Goal: Task Accomplishment & Management: Complete application form

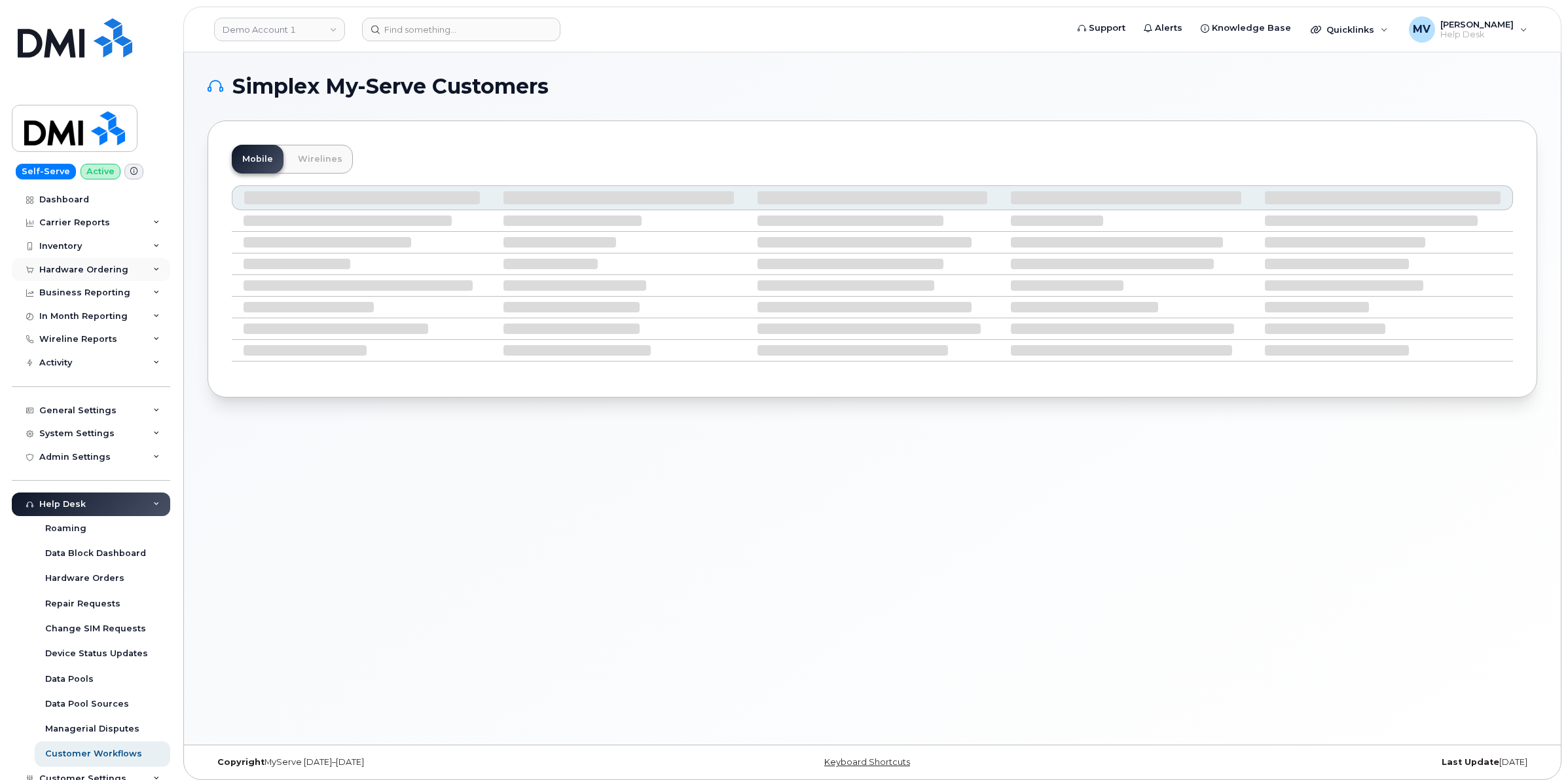
click at [100, 272] on div "Hardware Ordering" at bounding box center [84, 270] width 89 height 10
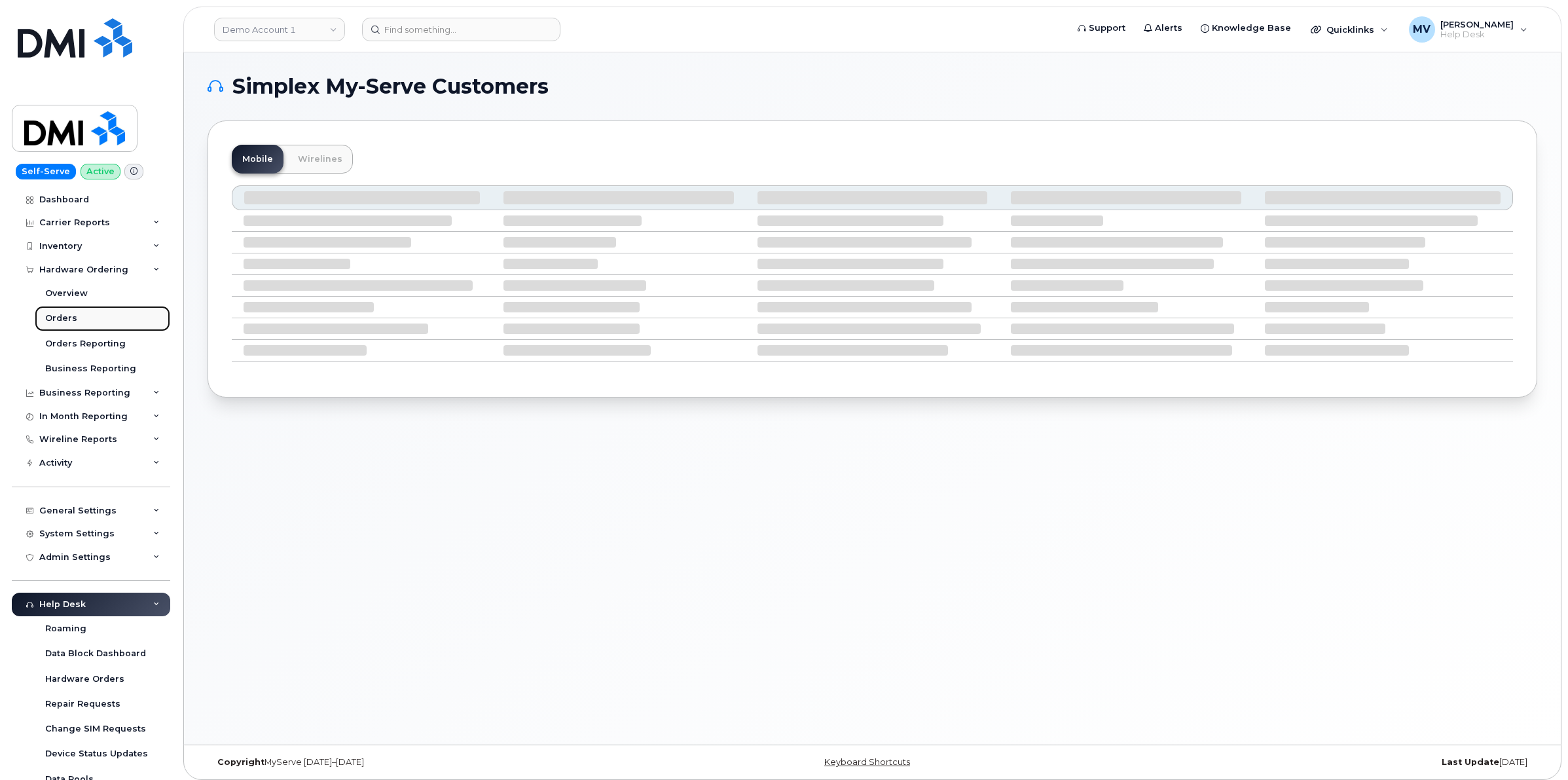
click at [102, 312] on link "Orders" at bounding box center [102, 318] width 136 height 25
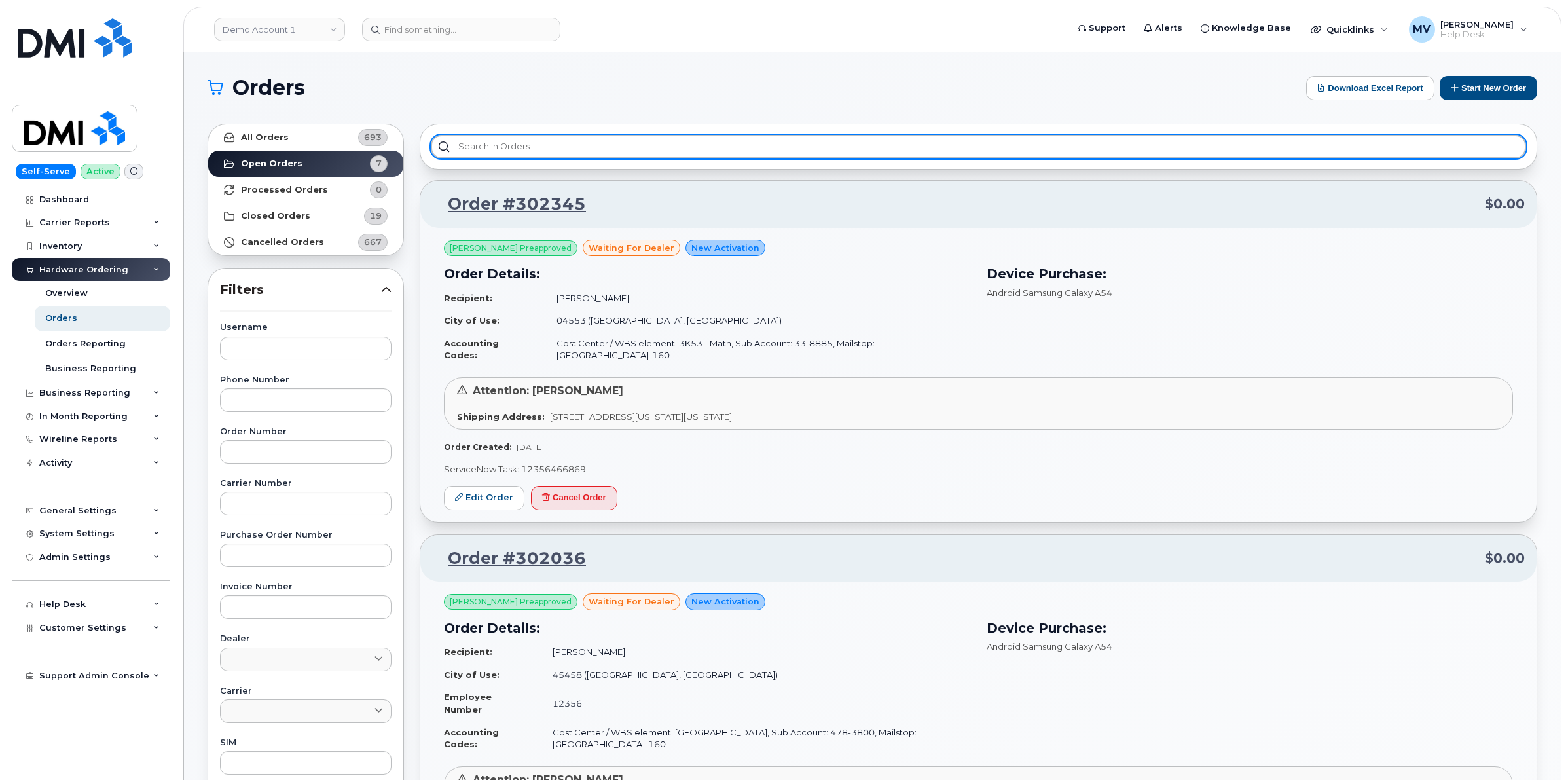
click at [531, 149] on input "text" at bounding box center [978, 147] width 1095 height 23
paste input "301845"
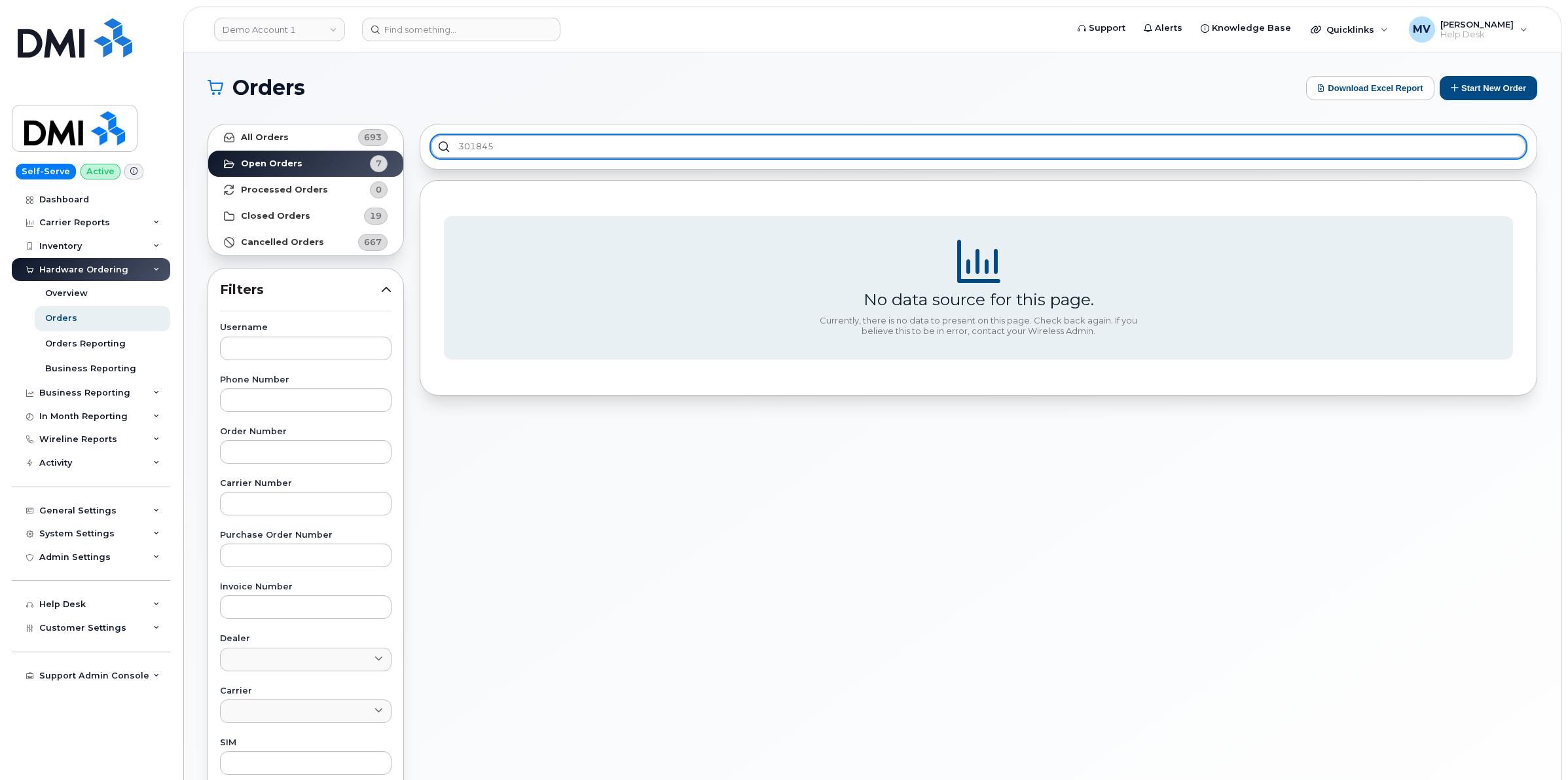
type input "301845"
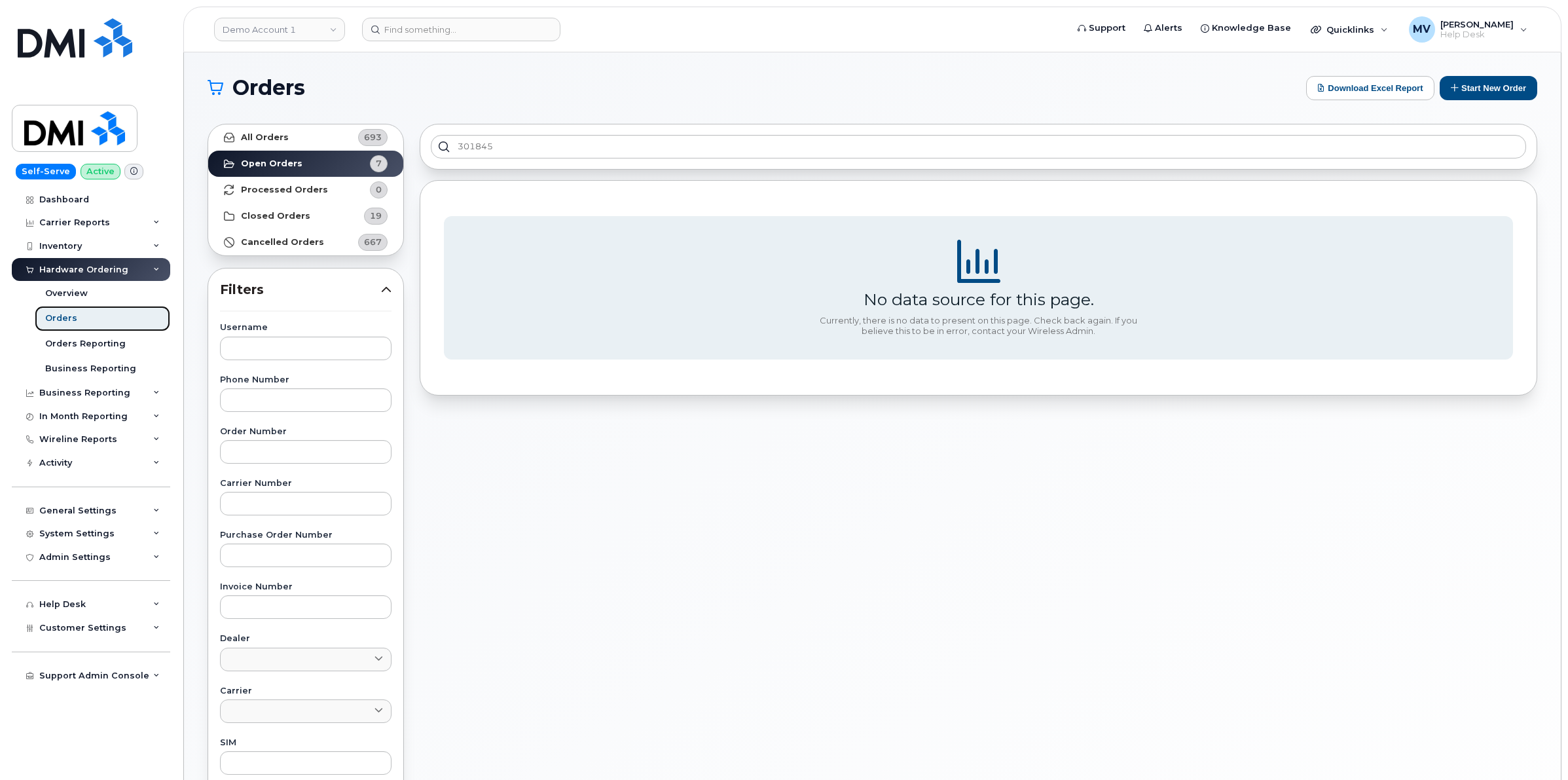
click at [66, 316] on div "Orders" at bounding box center [61, 318] width 32 height 12
click at [289, 136] on link "All Orders 693" at bounding box center [306, 137] width 195 height 26
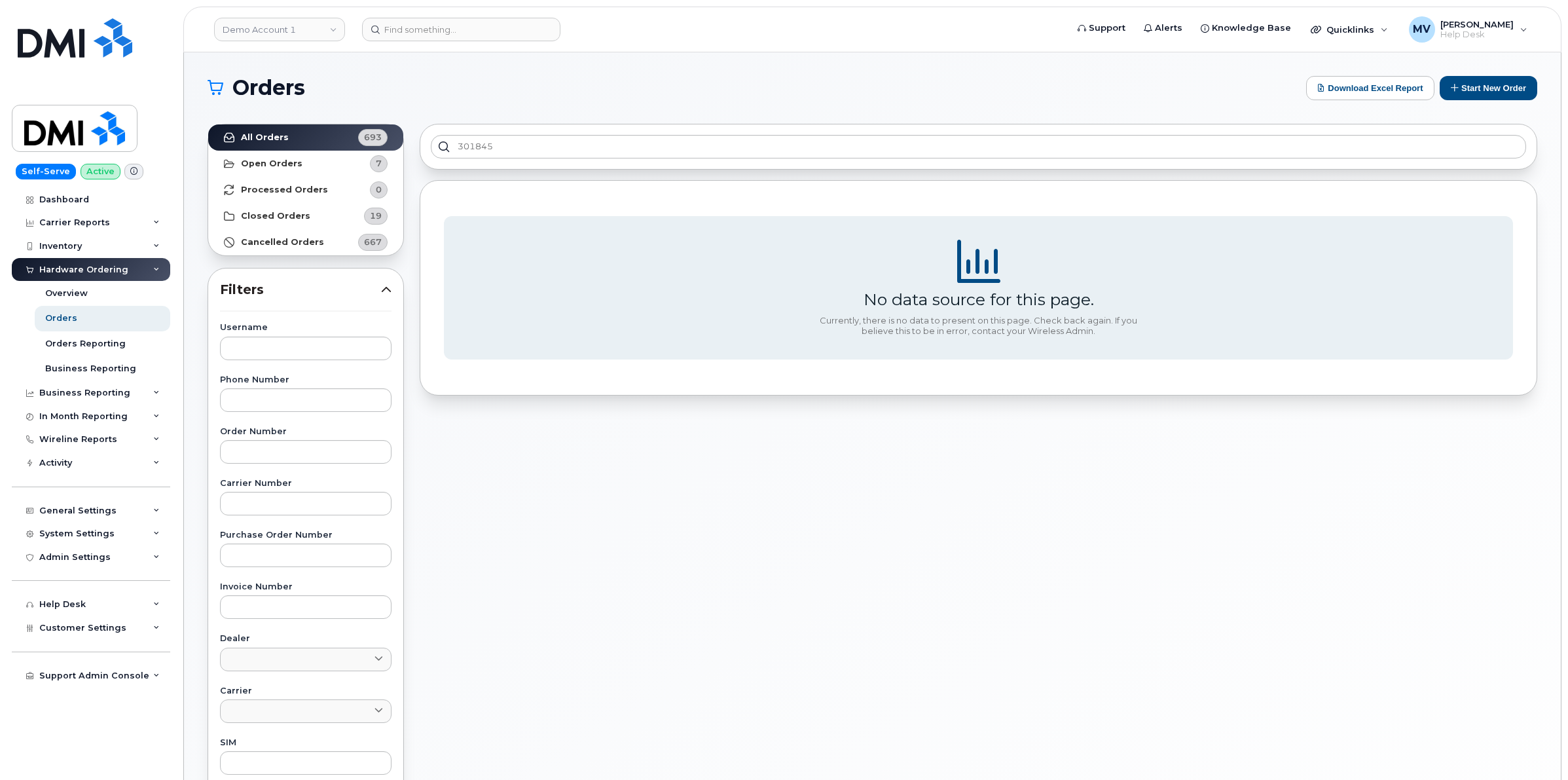
click at [72, 270] on div "Hardware Ordering" at bounding box center [84, 270] width 89 height 10
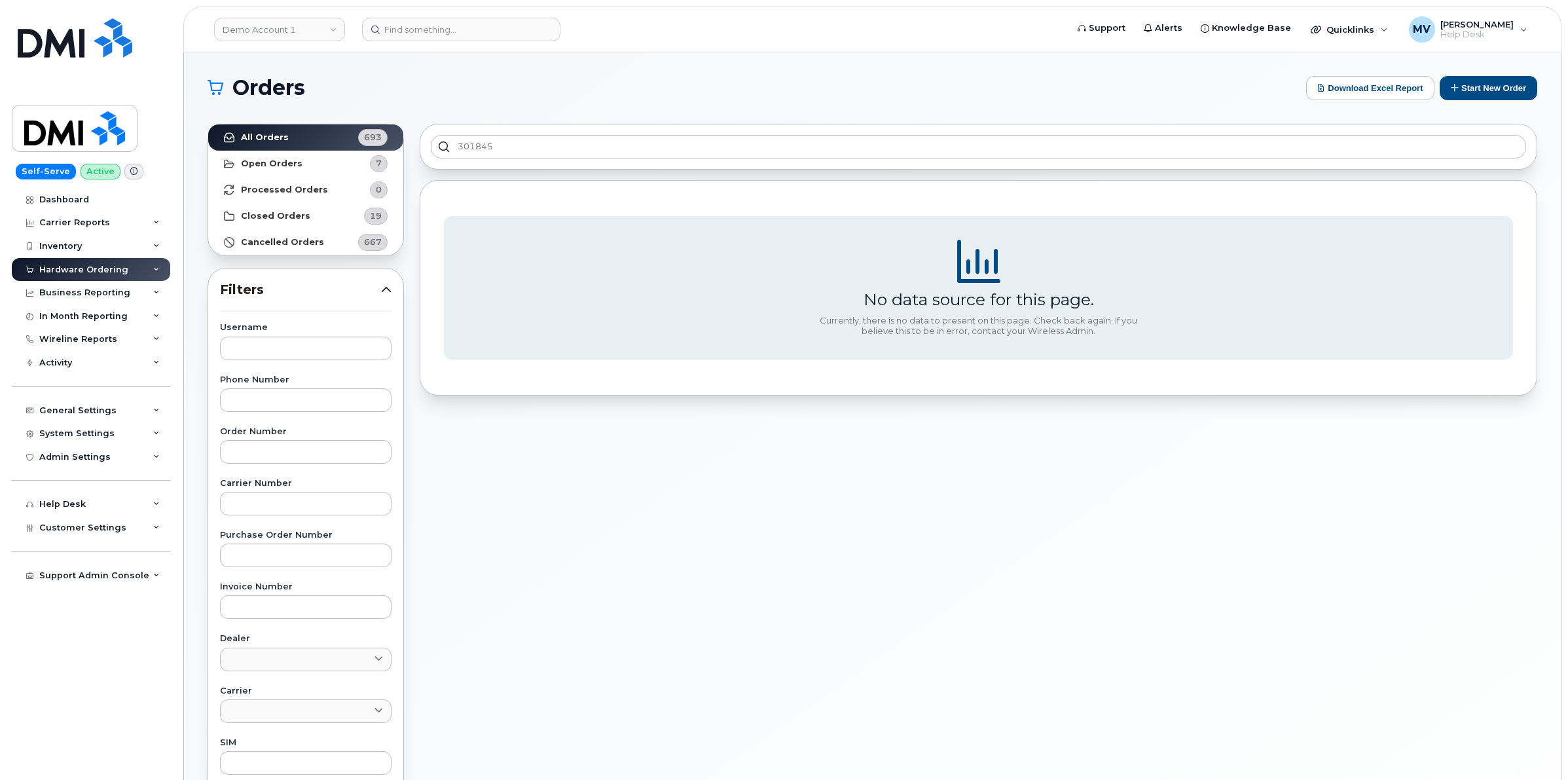
click at [73, 270] on div "Hardware Ordering" at bounding box center [84, 270] width 89 height 10
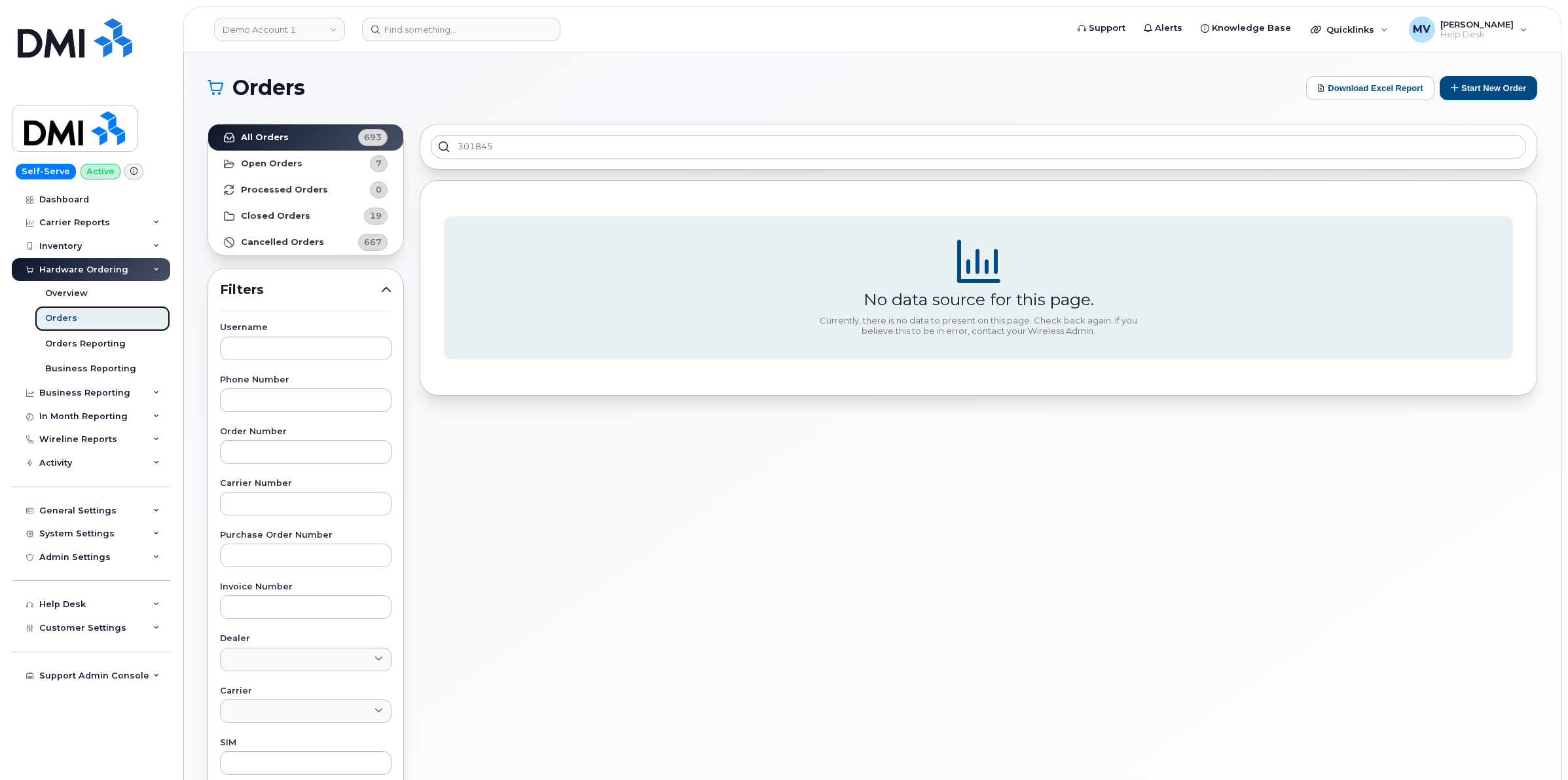
click at [92, 327] on link "Orders" at bounding box center [102, 318] width 136 height 25
click at [62, 319] on div "Orders" at bounding box center [61, 318] width 32 height 12
click at [70, 334] on link "Orders Reporting" at bounding box center [102, 344] width 136 height 25
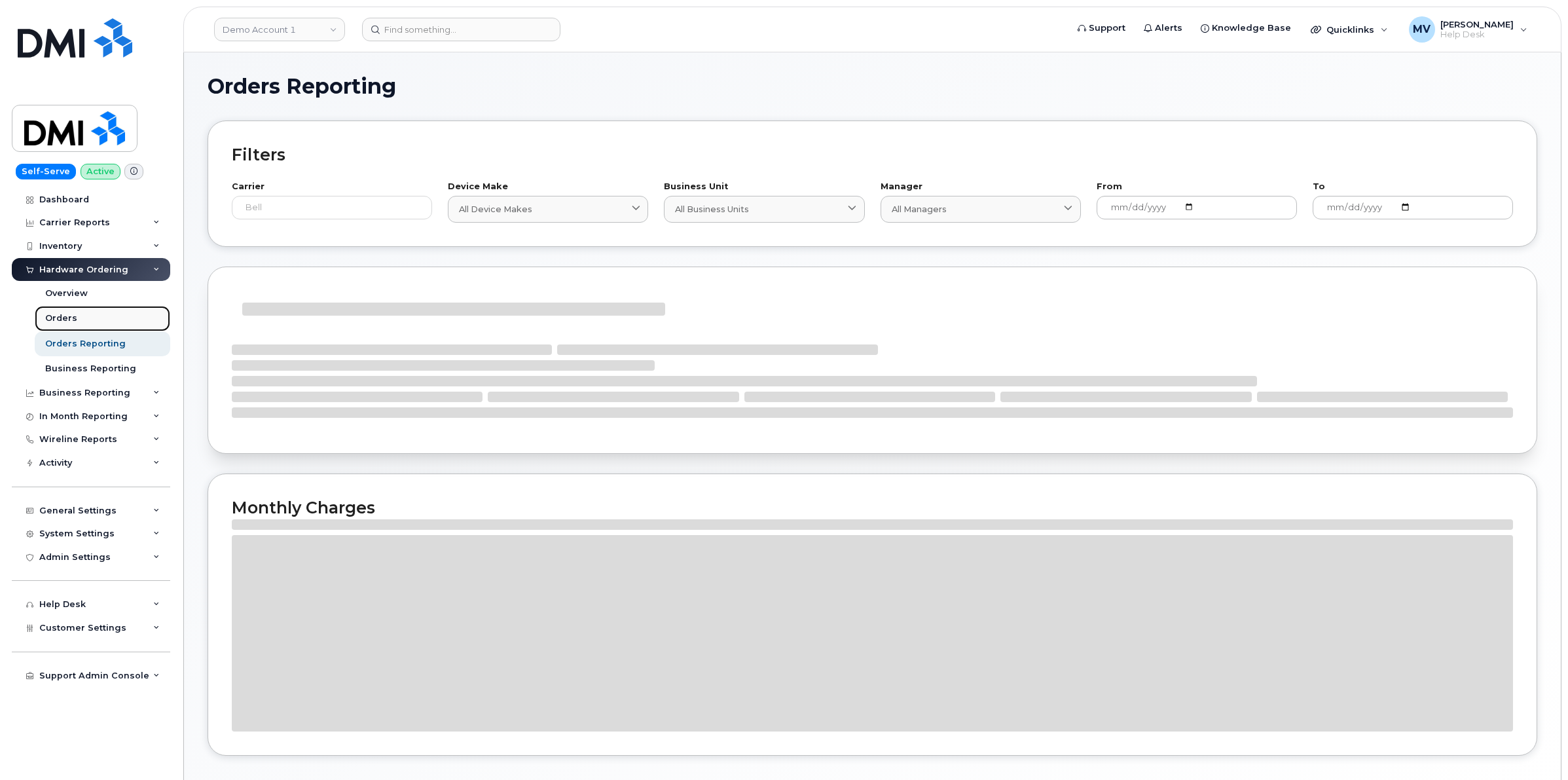
click at [66, 319] on div "Orders" at bounding box center [61, 318] width 32 height 12
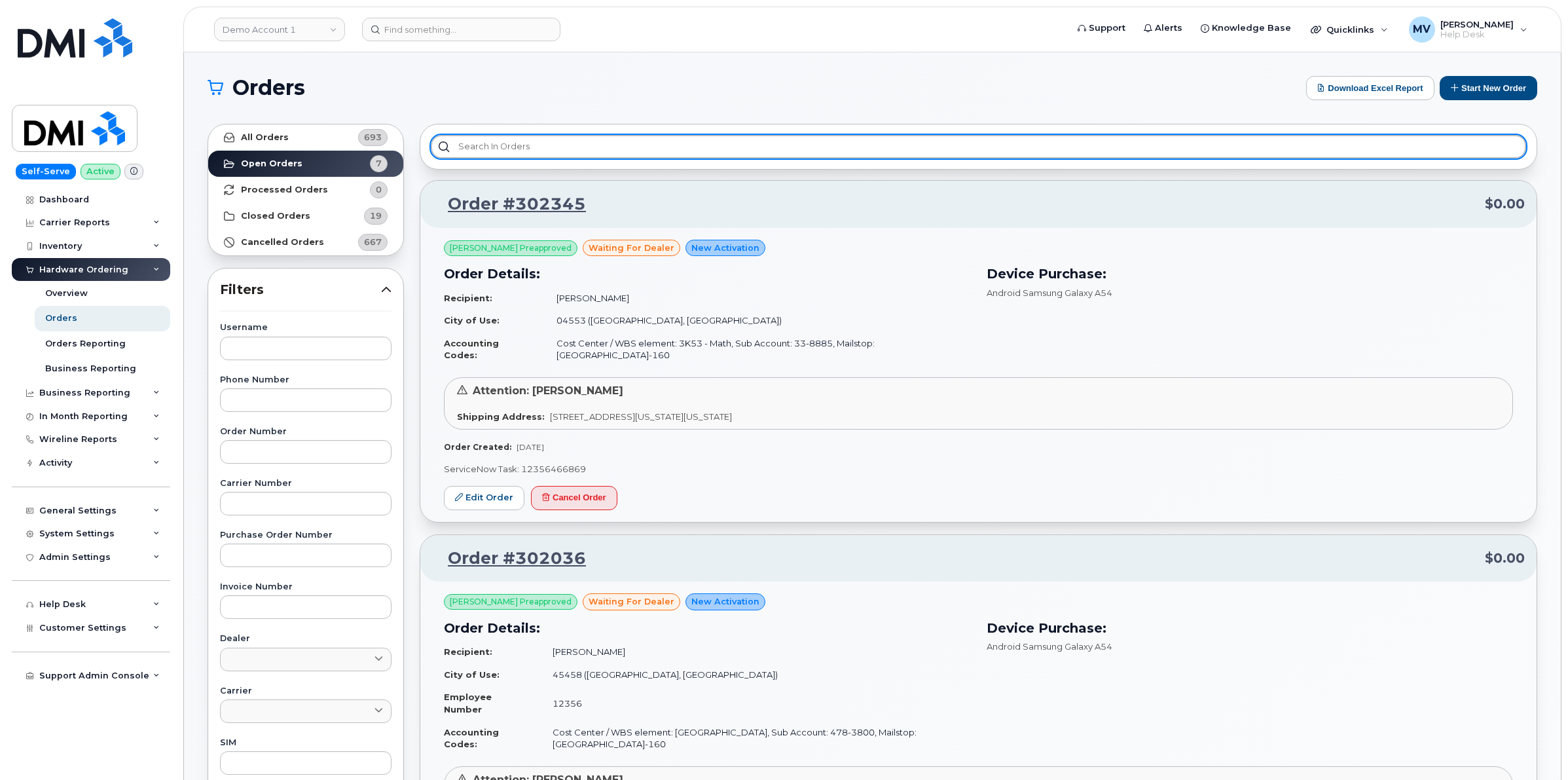
click at [509, 151] on input "text" at bounding box center [978, 147] width 1095 height 23
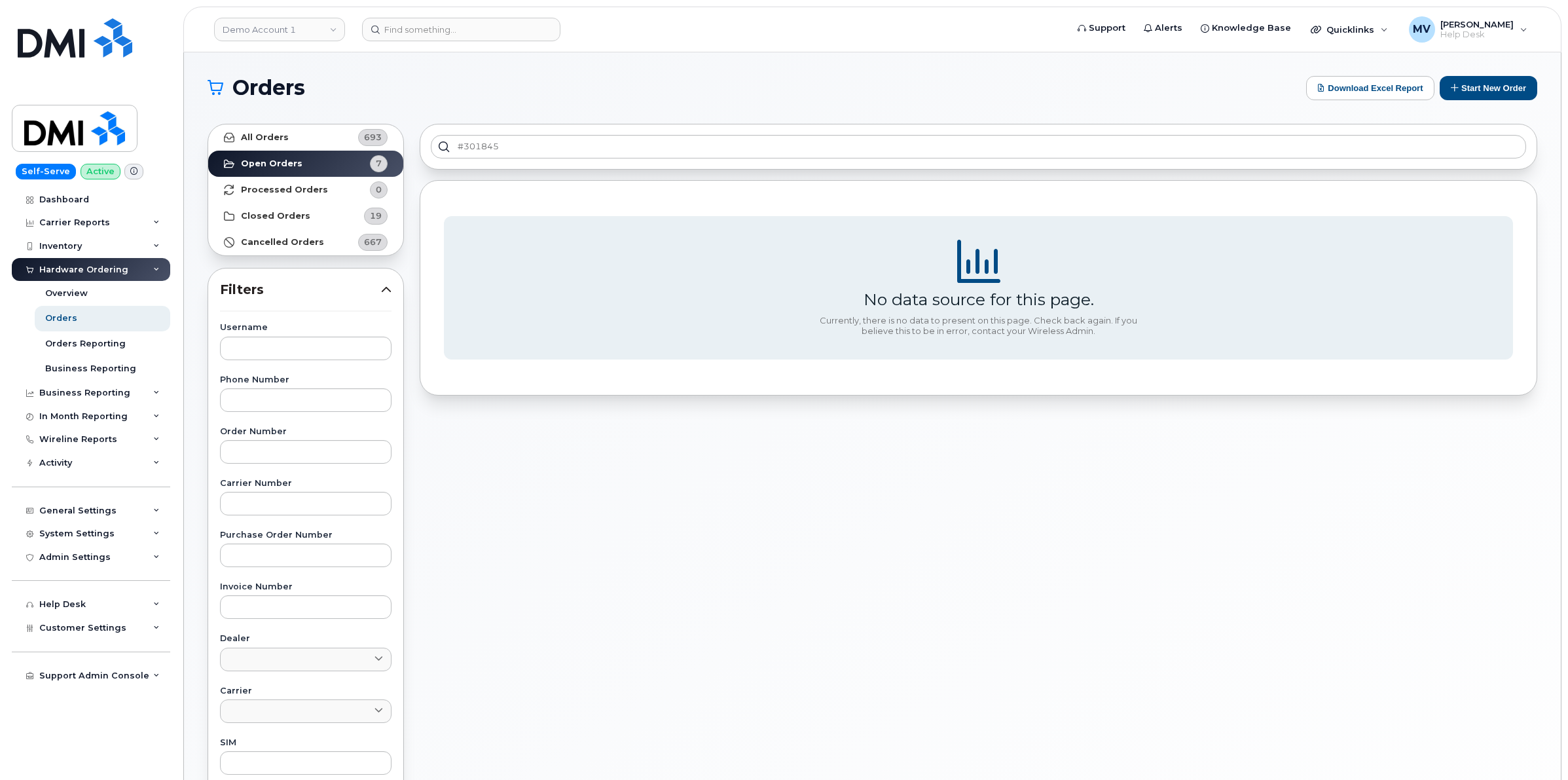
click at [623, 190] on div "No data source for this page. Currently, there is no data to present on this pa…" at bounding box center [979, 288] width 1118 height 216
click at [248, 144] on link "All Orders 693" at bounding box center [306, 137] width 195 height 26
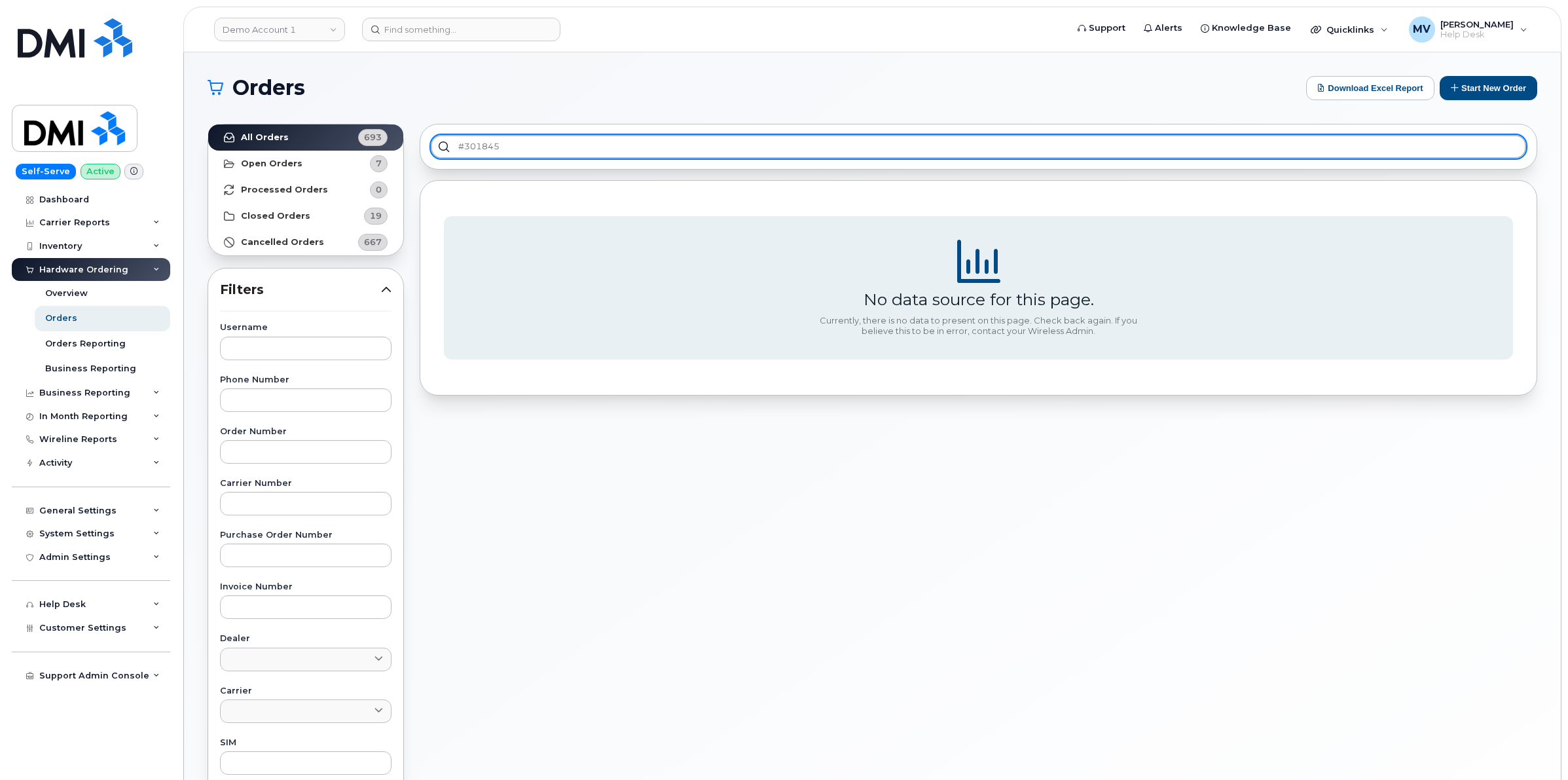
click at [536, 151] on input "#301845" at bounding box center [978, 147] width 1095 height 23
type input "#"
type input "301845"
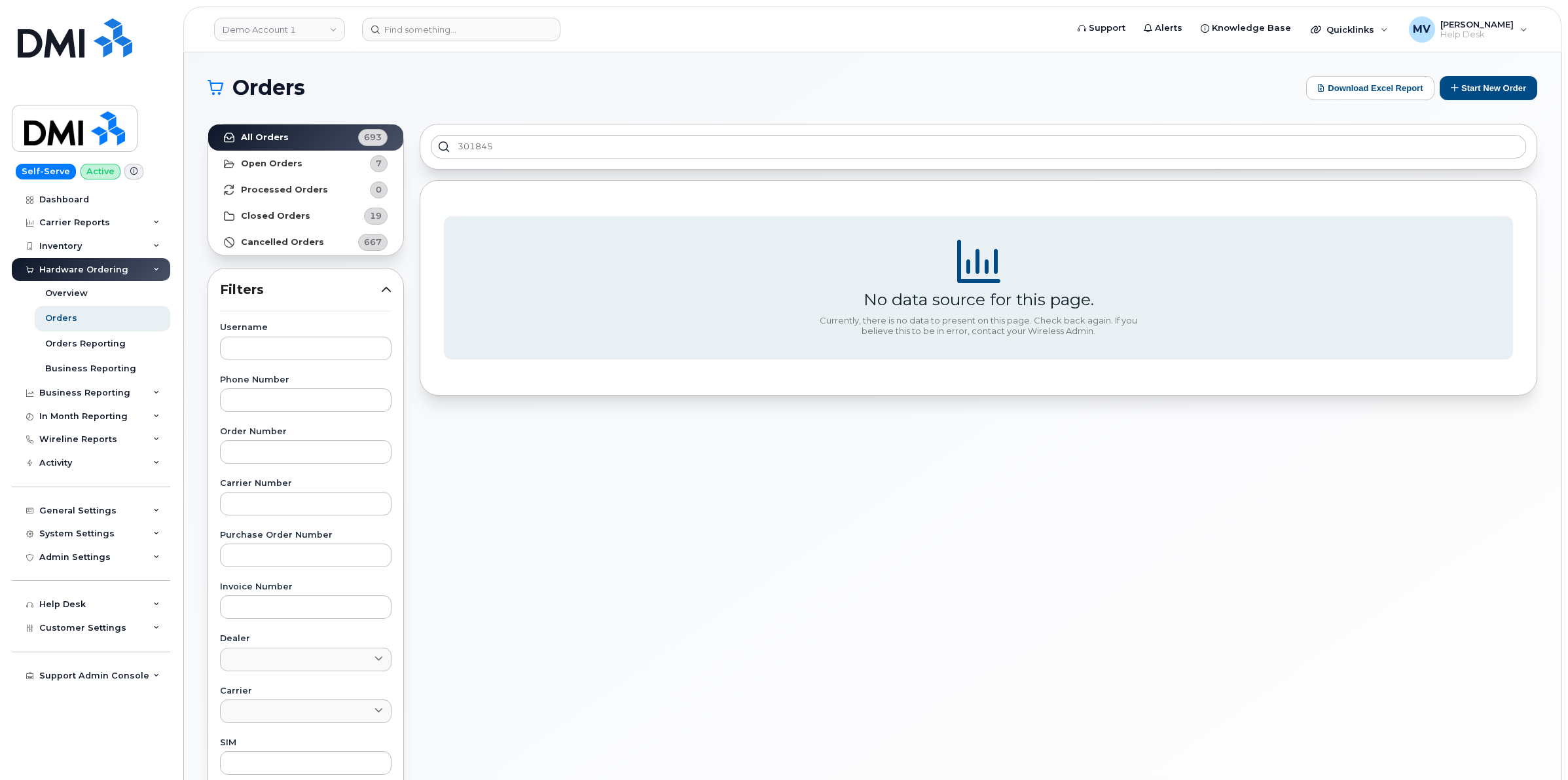
click at [480, 7] on div "Demo Account 1 Support Alerts Knowledge Base Quicklinks Suspend / Cancel Device…" at bounding box center [872, 29] width 1378 height 46
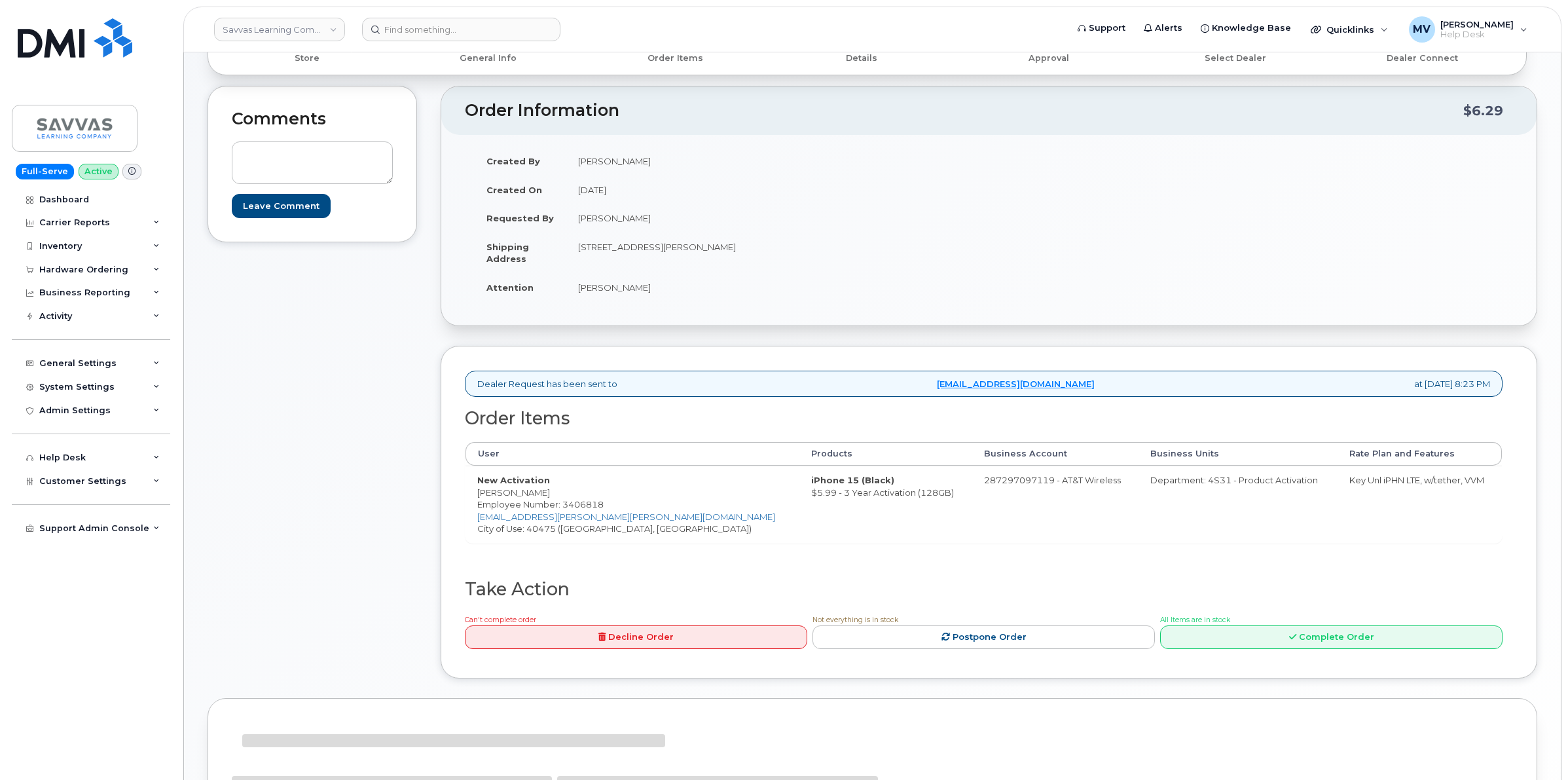
scroll to position [313, 0]
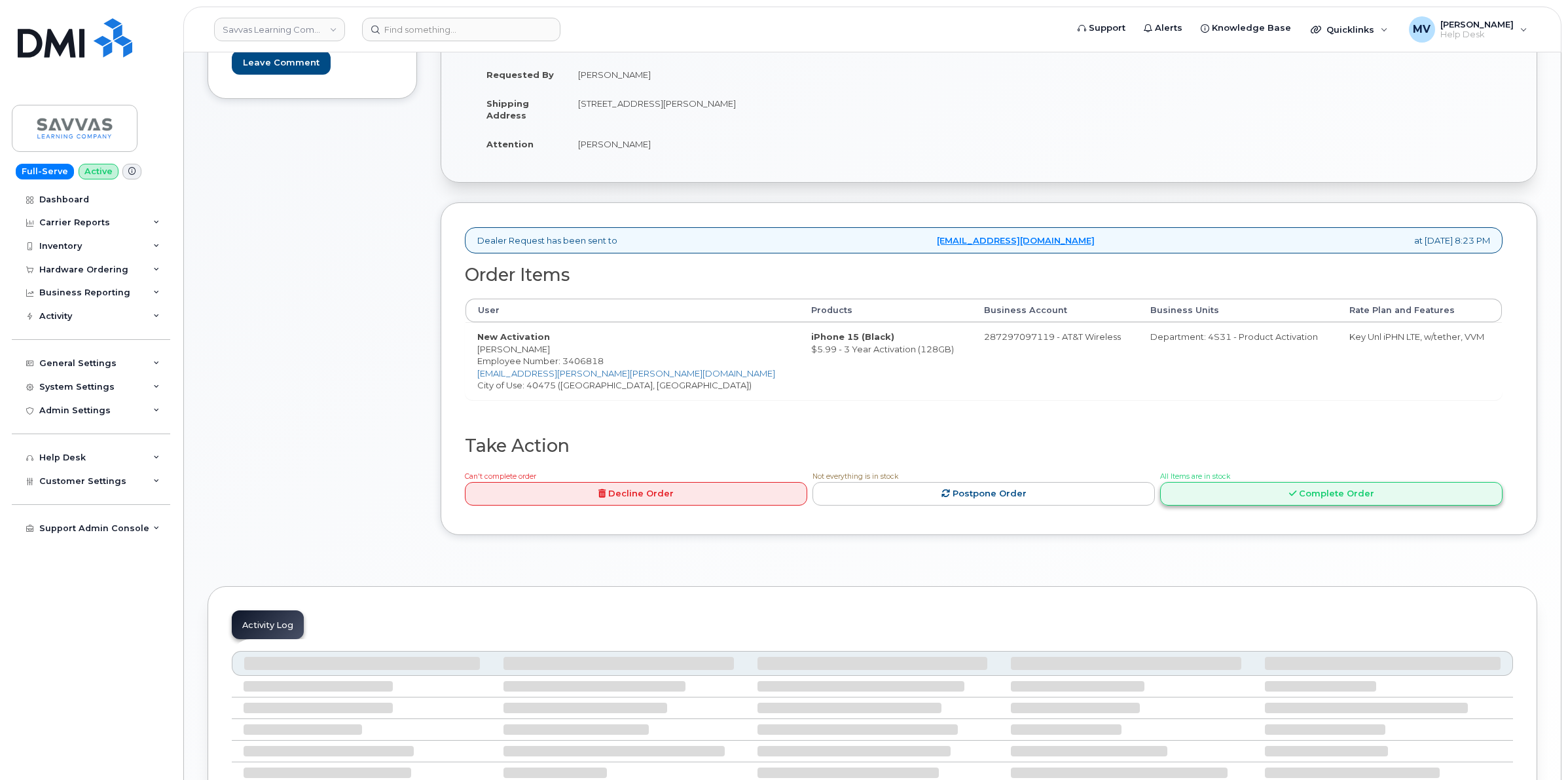
click at [1291, 496] on icon at bounding box center [1293, 494] width 7 height 9
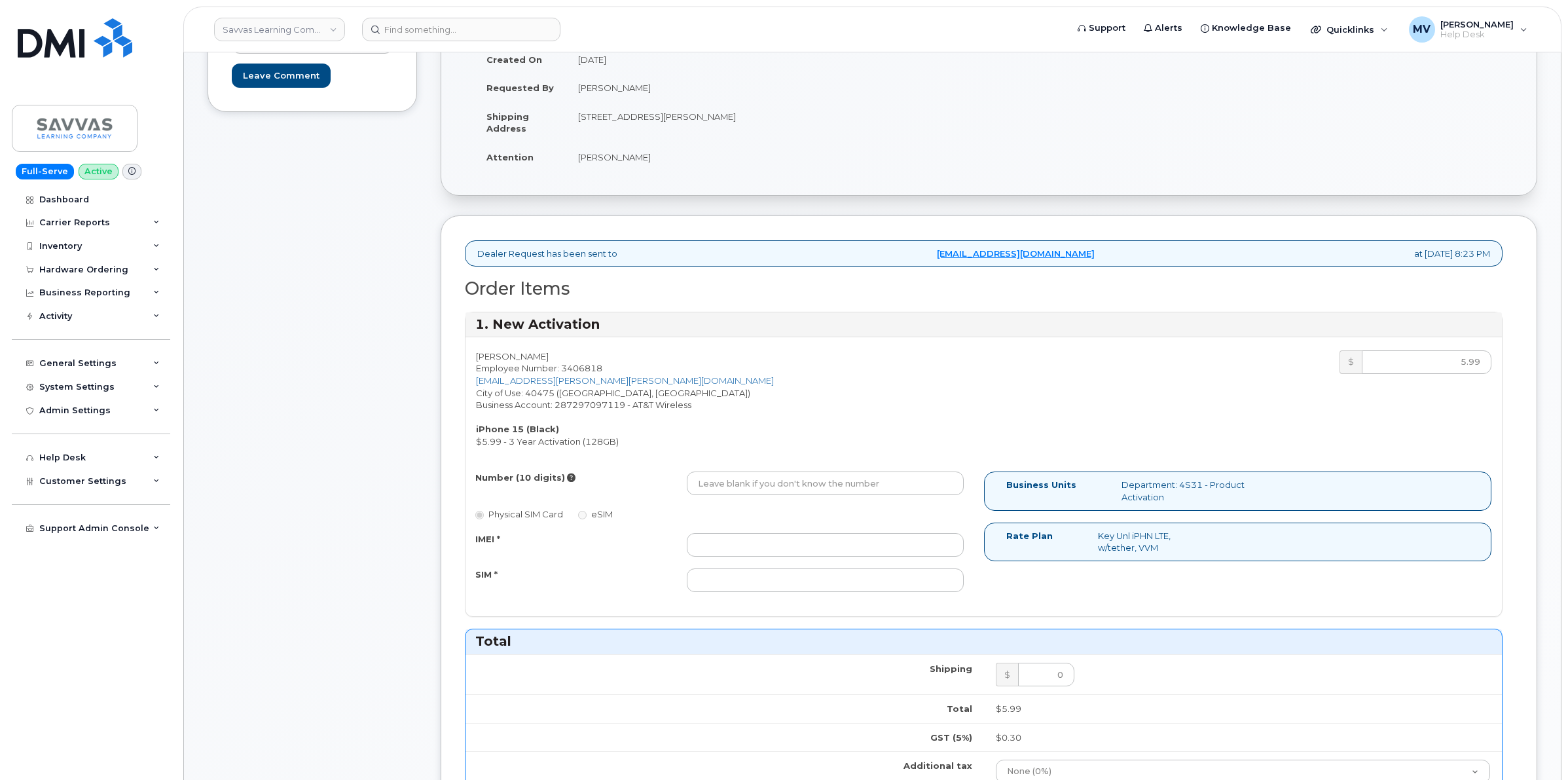
scroll to position [409, 0]
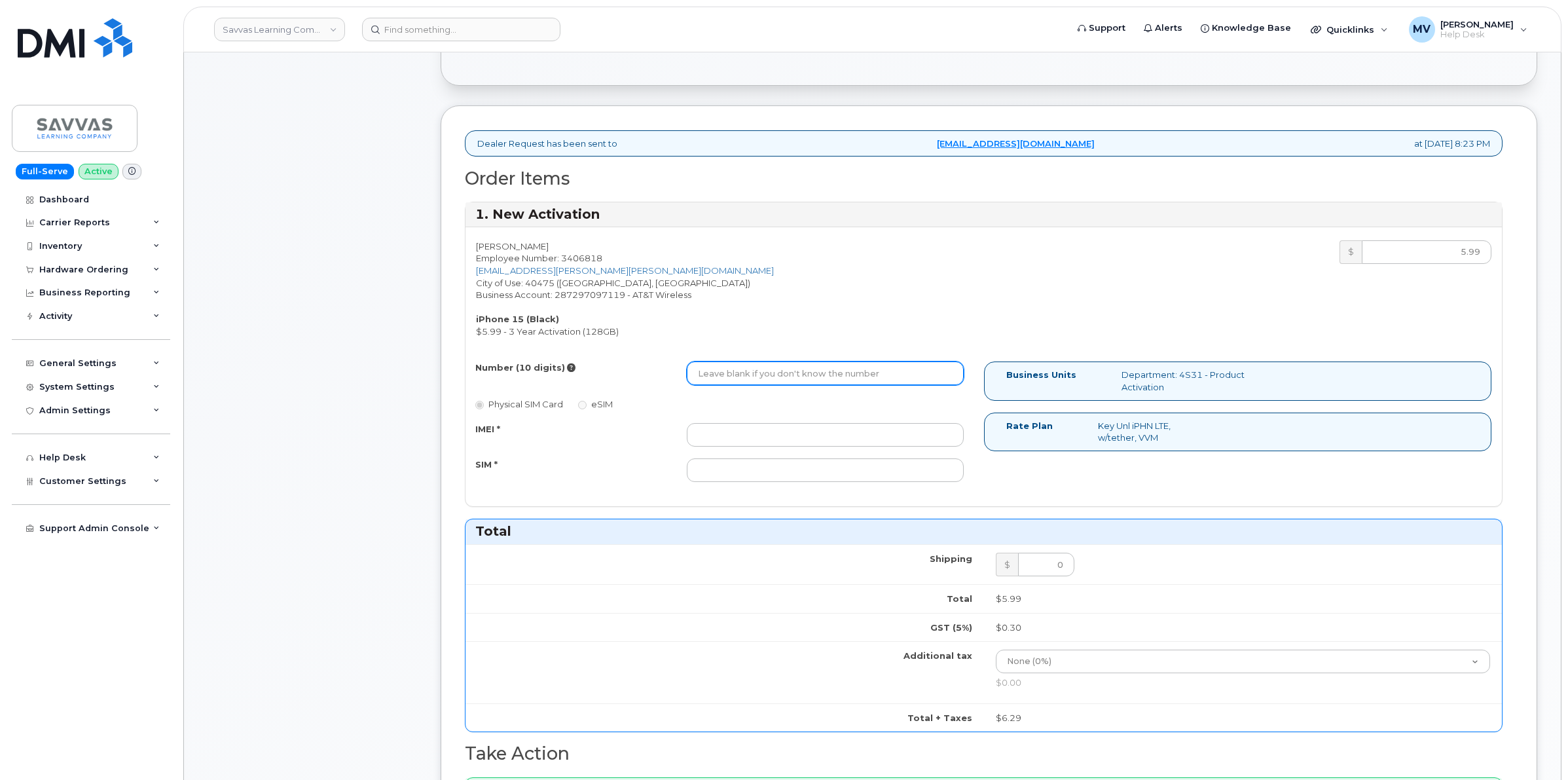
click at [784, 372] on input "Number (10 digits)" at bounding box center [825, 373] width 276 height 23
paste input "551-410-2432"
click at [741, 384] on input "551-410-2432" at bounding box center [825, 373] width 276 height 23
click at [718, 377] on input "551-4102432" at bounding box center [825, 373] width 276 height 23
type input "5514102432"
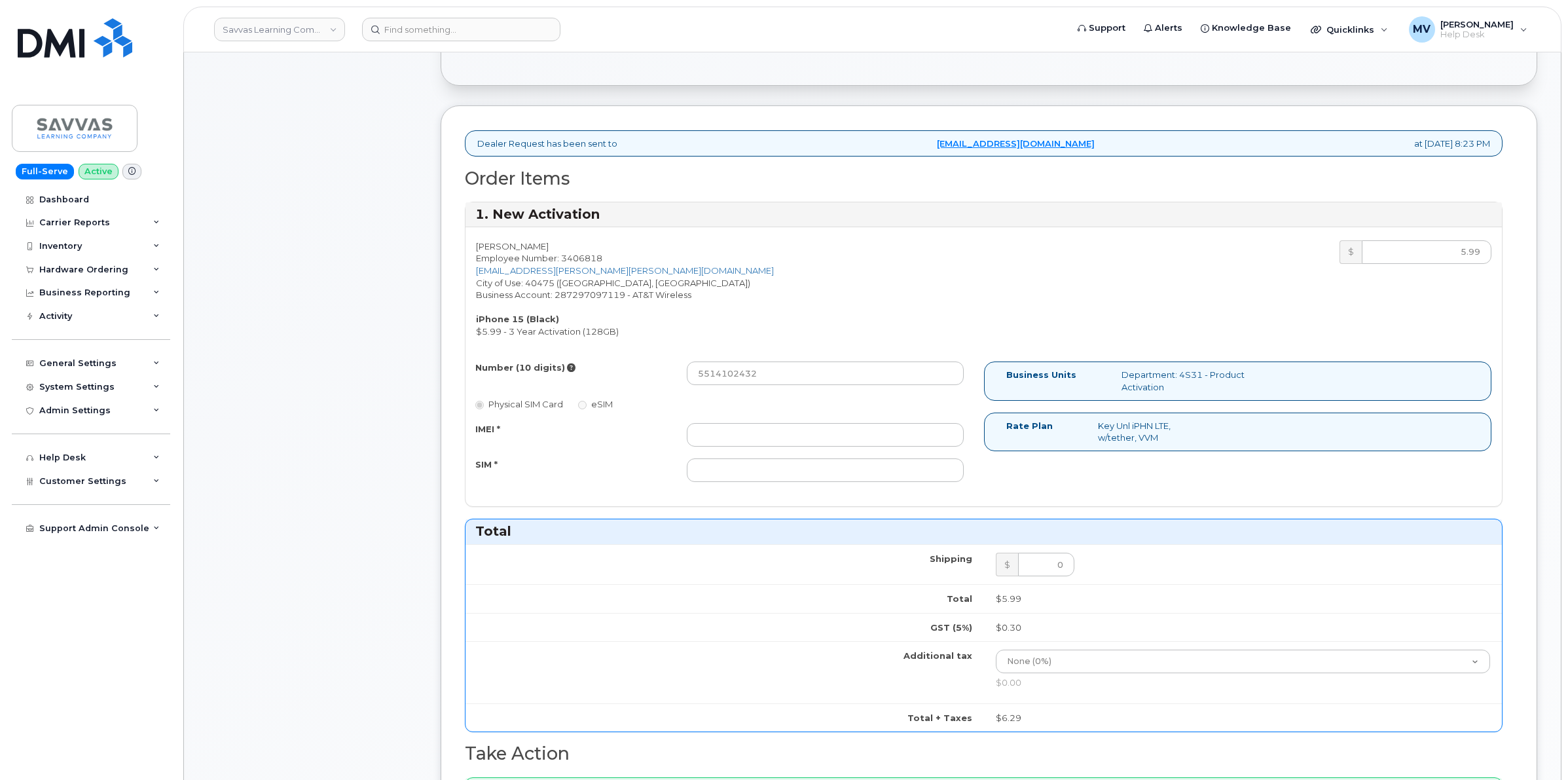
click at [791, 420] on div "Number (10 digits) 5514102432 Physical SIM Card eSIM IMEI * SIM *" at bounding box center [725, 427] width 519 height 132
click at [783, 427] on input "IMEI *" at bounding box center [825, 435] width 276 height 23
paste input "355135951875017"
type input "355135951875017"
click at [810, 486] on div "Number (10 digits) 5514102432 Physical SIM Card eSIM IMEI * 355135951875017 SIM…" at bounding box center [725, 427] width 519 height 132
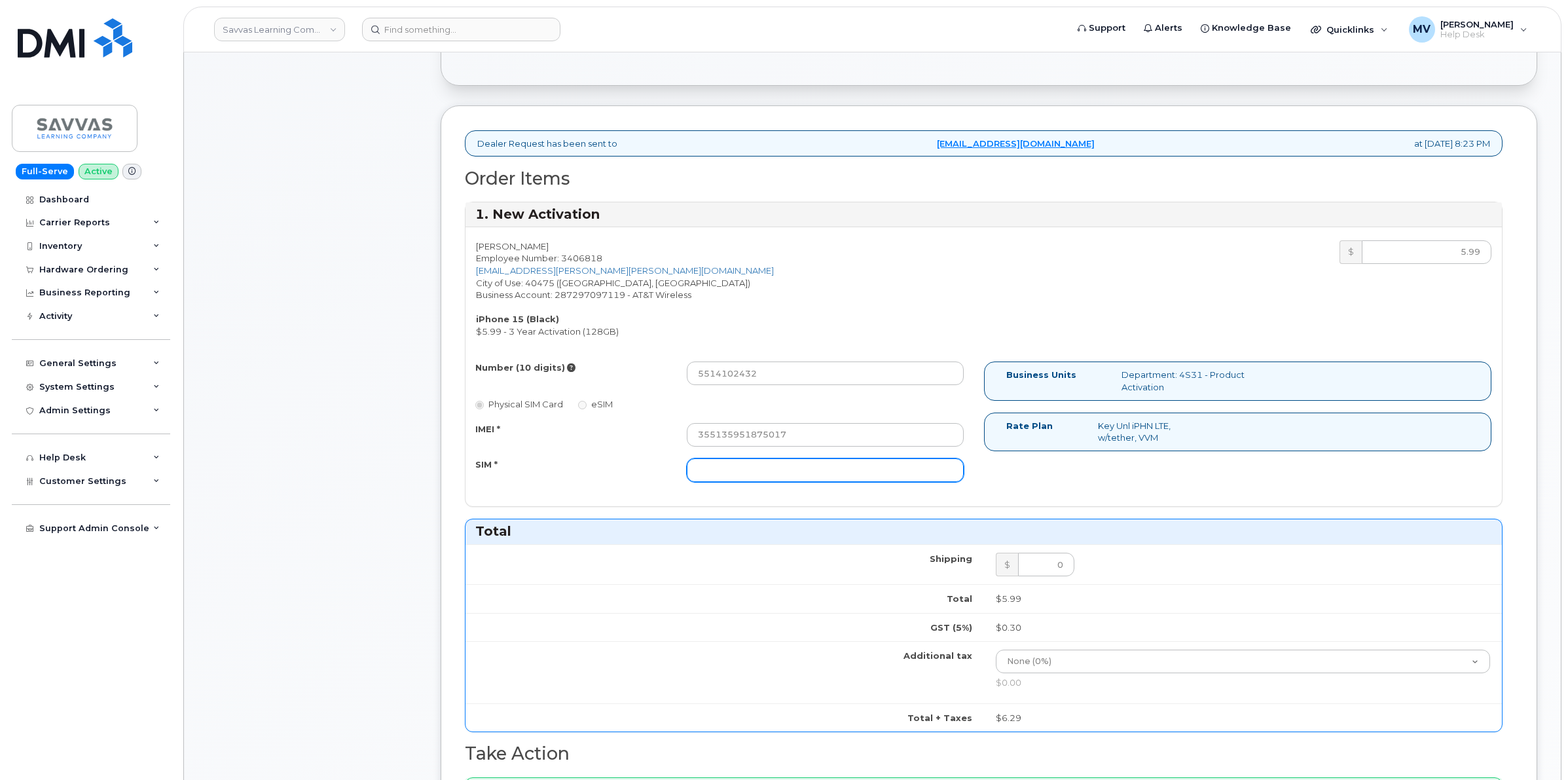
click at [809, 480] on input "SIM *" at bounding box center [825, 470] width 276 height 23
paste input "89049032007208888800193011058793"
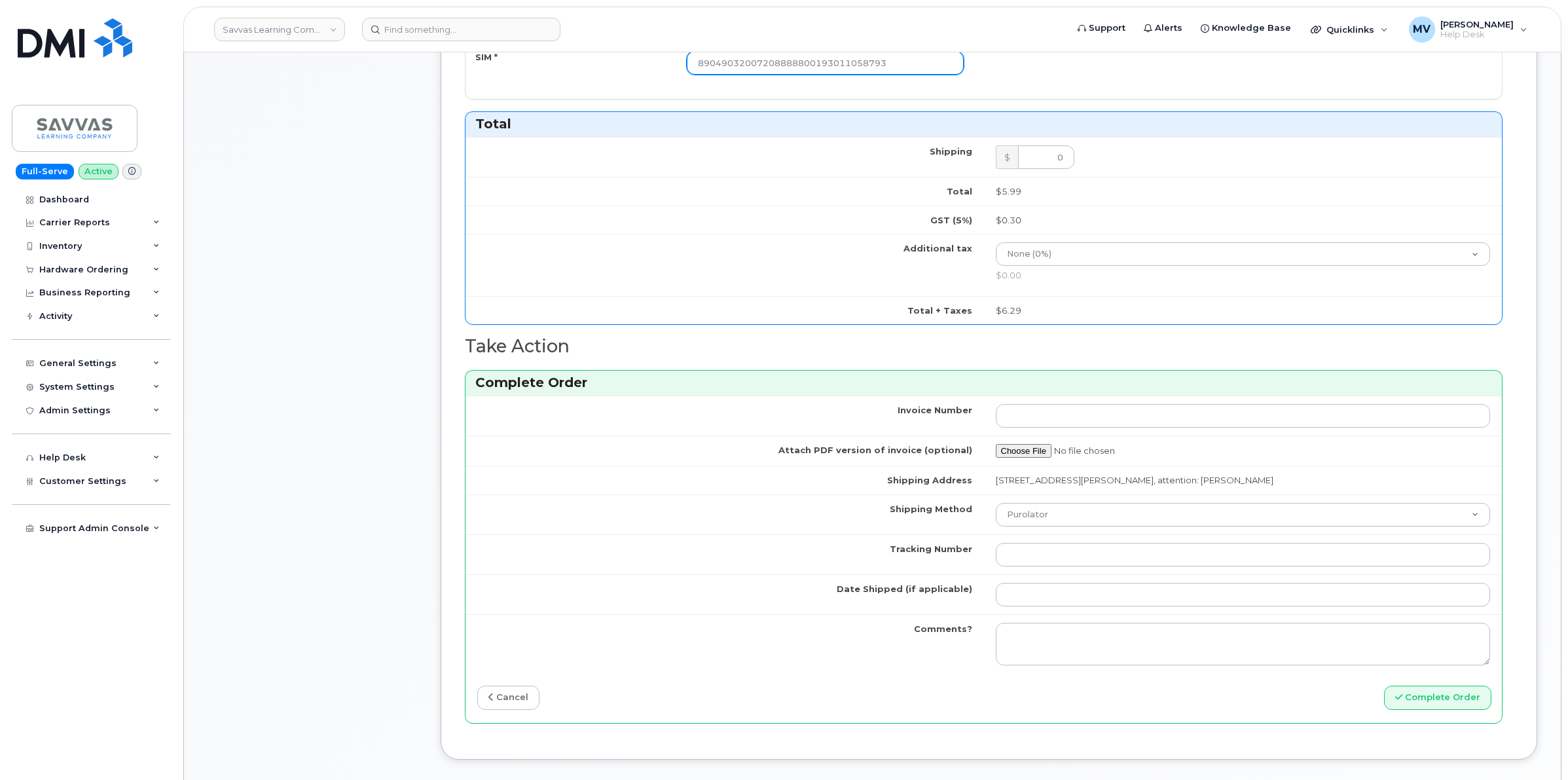
scroll to position [819, 0]
type input "89049032007208888800193011058793"
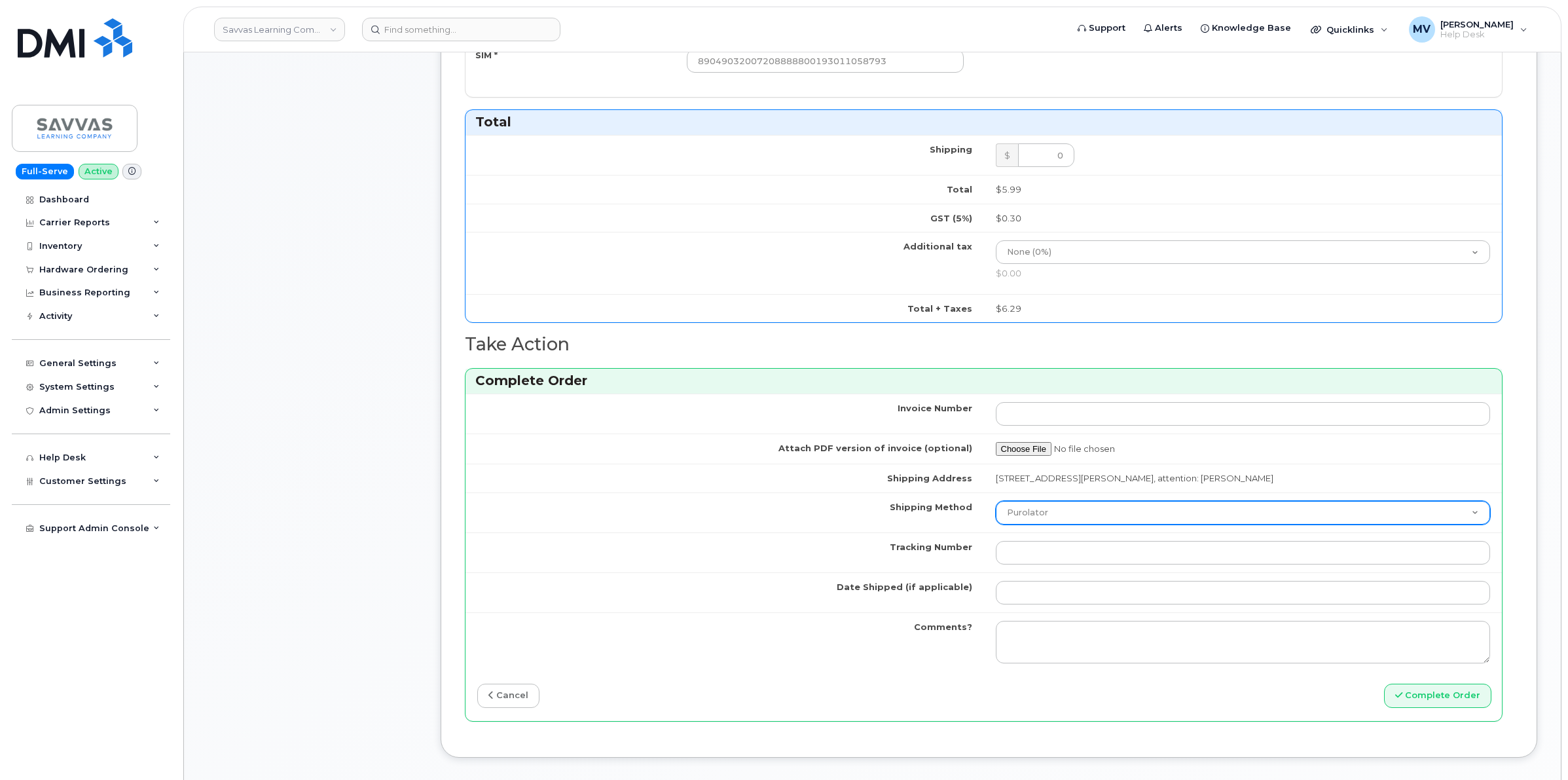
click at [1087, 510] on select "Purolator UPS FedEx Canada Post Courier Other Drop Off Pick Up" at bounding box center [1242, 512] width 495 height 23
select select "FedEx"
click at [995, 504] on select "Purolator UPS FedEx Canada Post Courier Other Drop Off Pick Up" at bounding box center [1242, 512] width 495 height 23
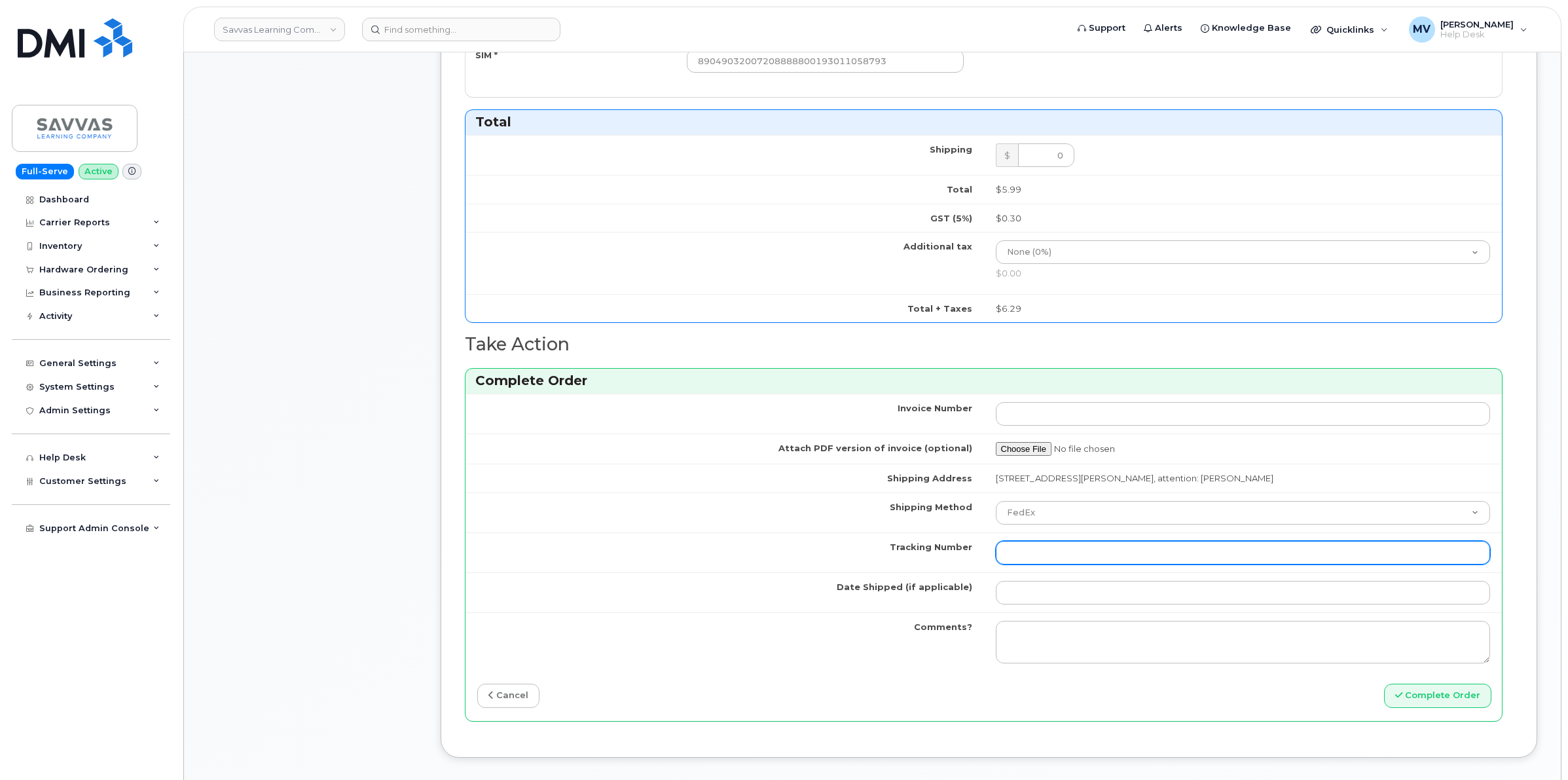
click at [1043, 552] on input "Tracking Number" at bounding box center [1242, 552] width 495 height 23
paste input "454266942891"
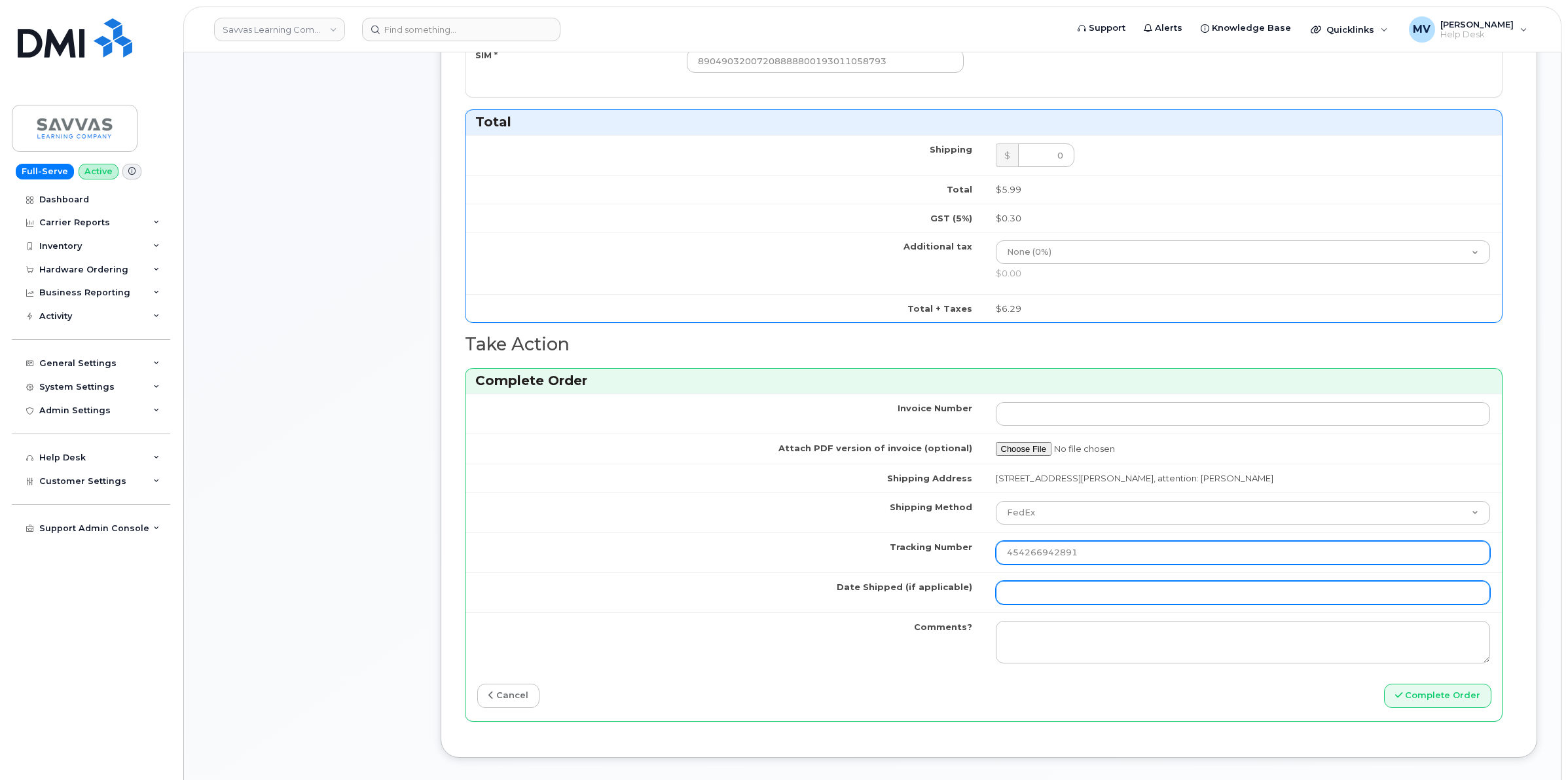
type input "454266942891"
click at [1014, 588] on input "Date Shipped (if applicable)" at bounding box center [1242, 592] width 495 height 23
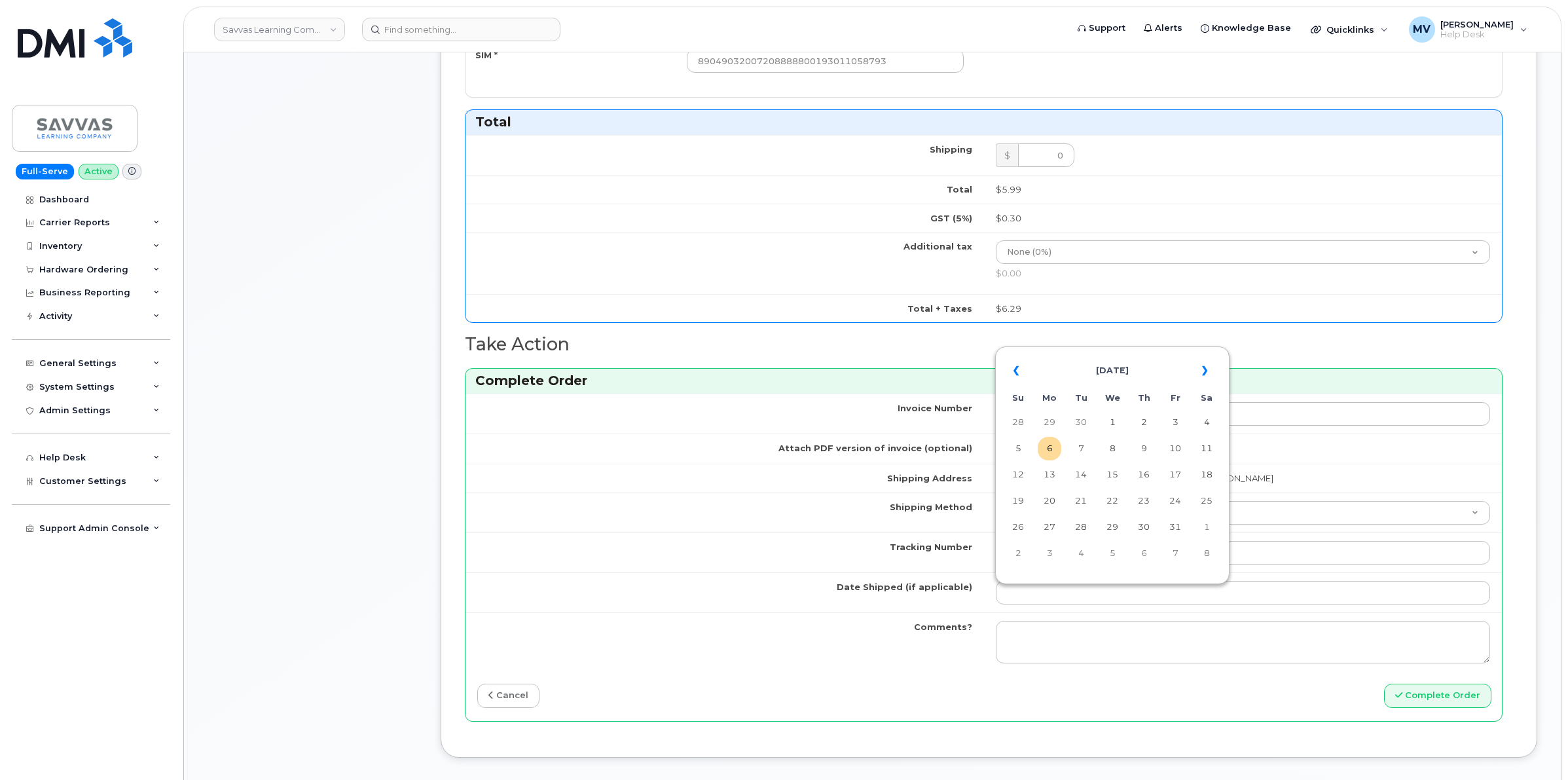
drag, startPoint x: 1051, startPoint y: 456, endPoint x: 1059, endPoint y: 466, distance: 12.8
click at [1051, 456] on td "6" at bounding box center [1049, 449] width 23 height 23
type input "[DATE]"
click at [1471, 705] on button "Complete Order" at bounding box center [1438, 696] width 108 height 24
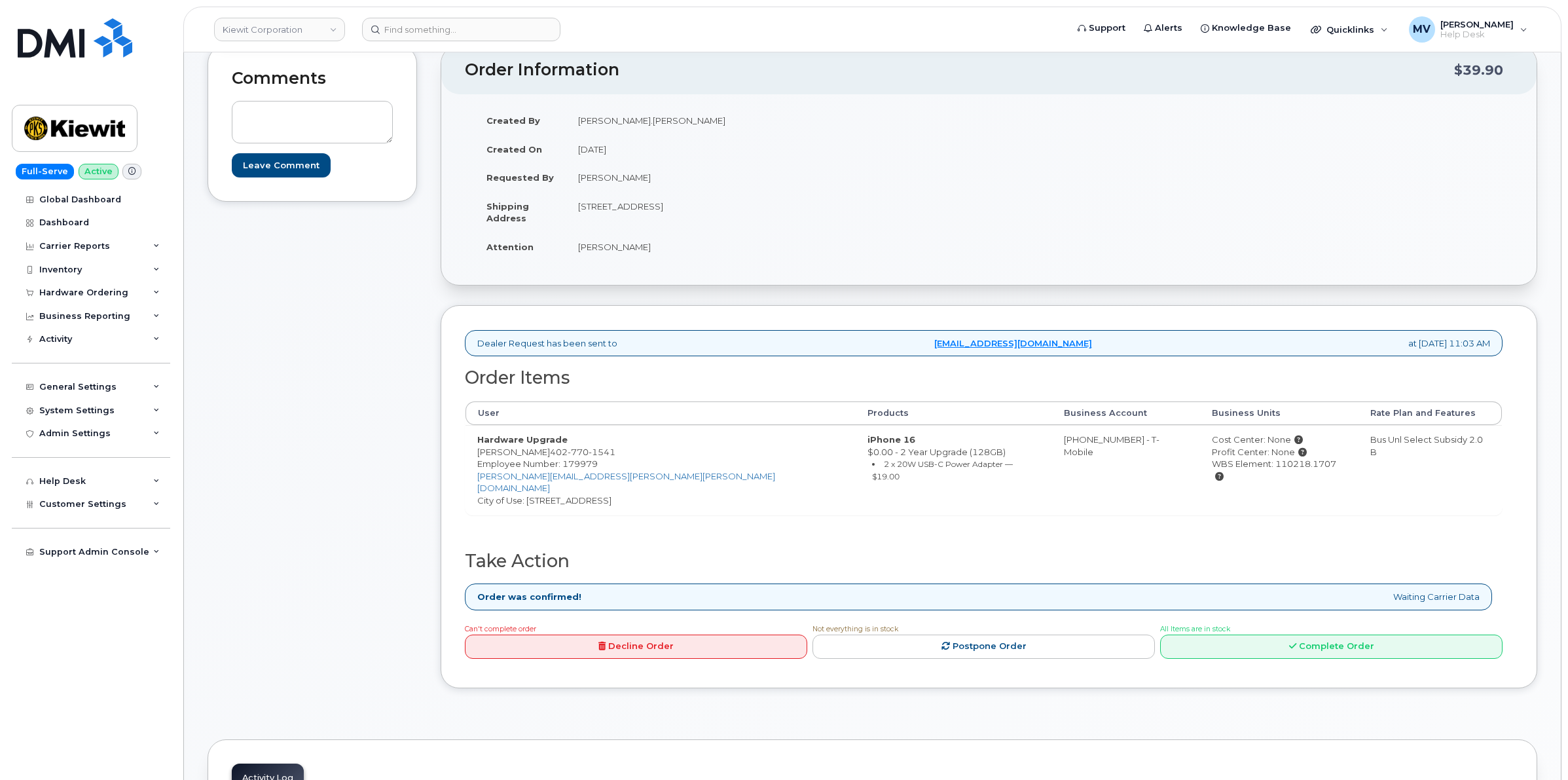
scroll to position [246, 0]
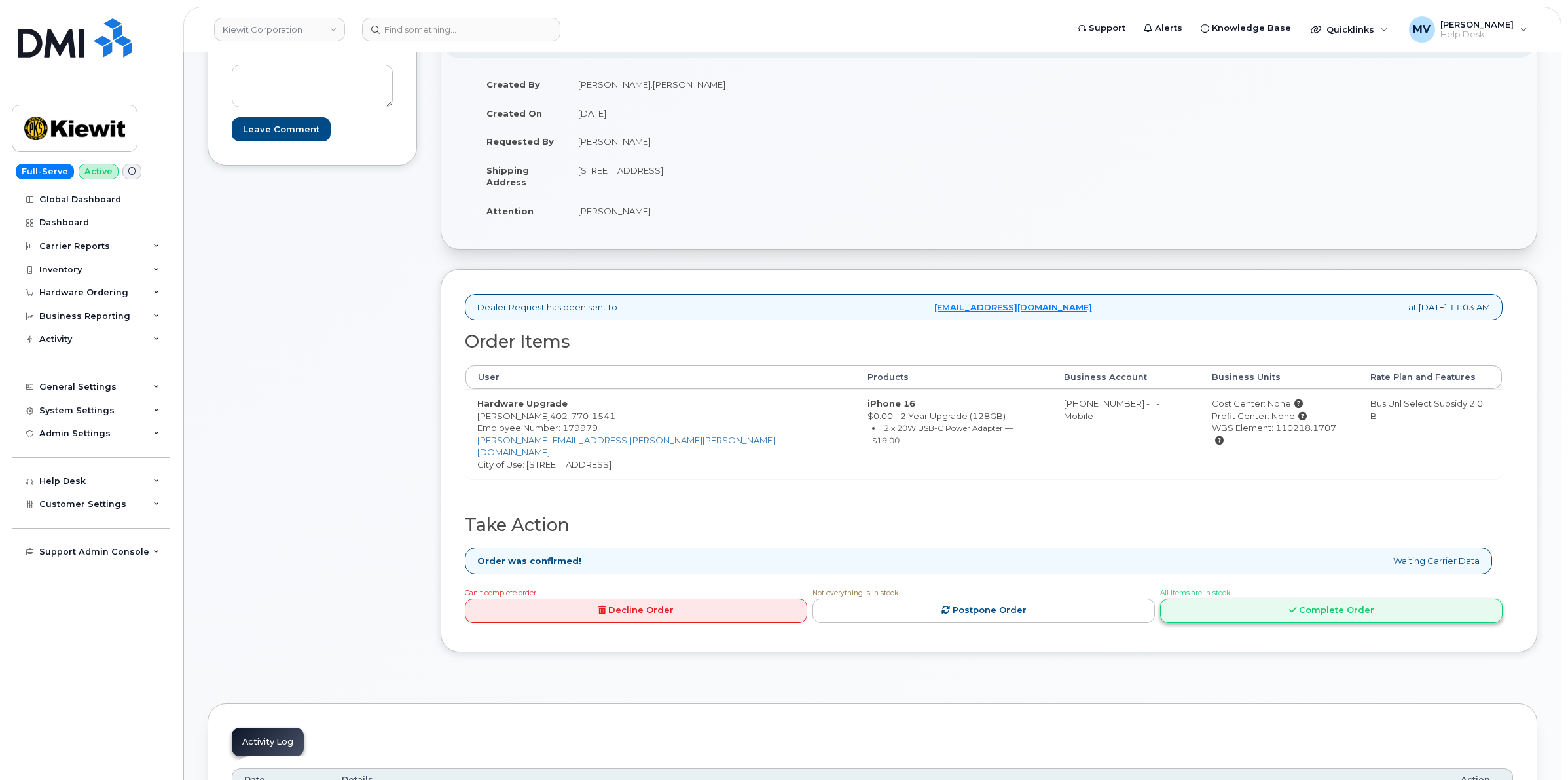
click at [1286, 598] on link "Complete Order" at bounding box center [1331, 610] width 342 height 24
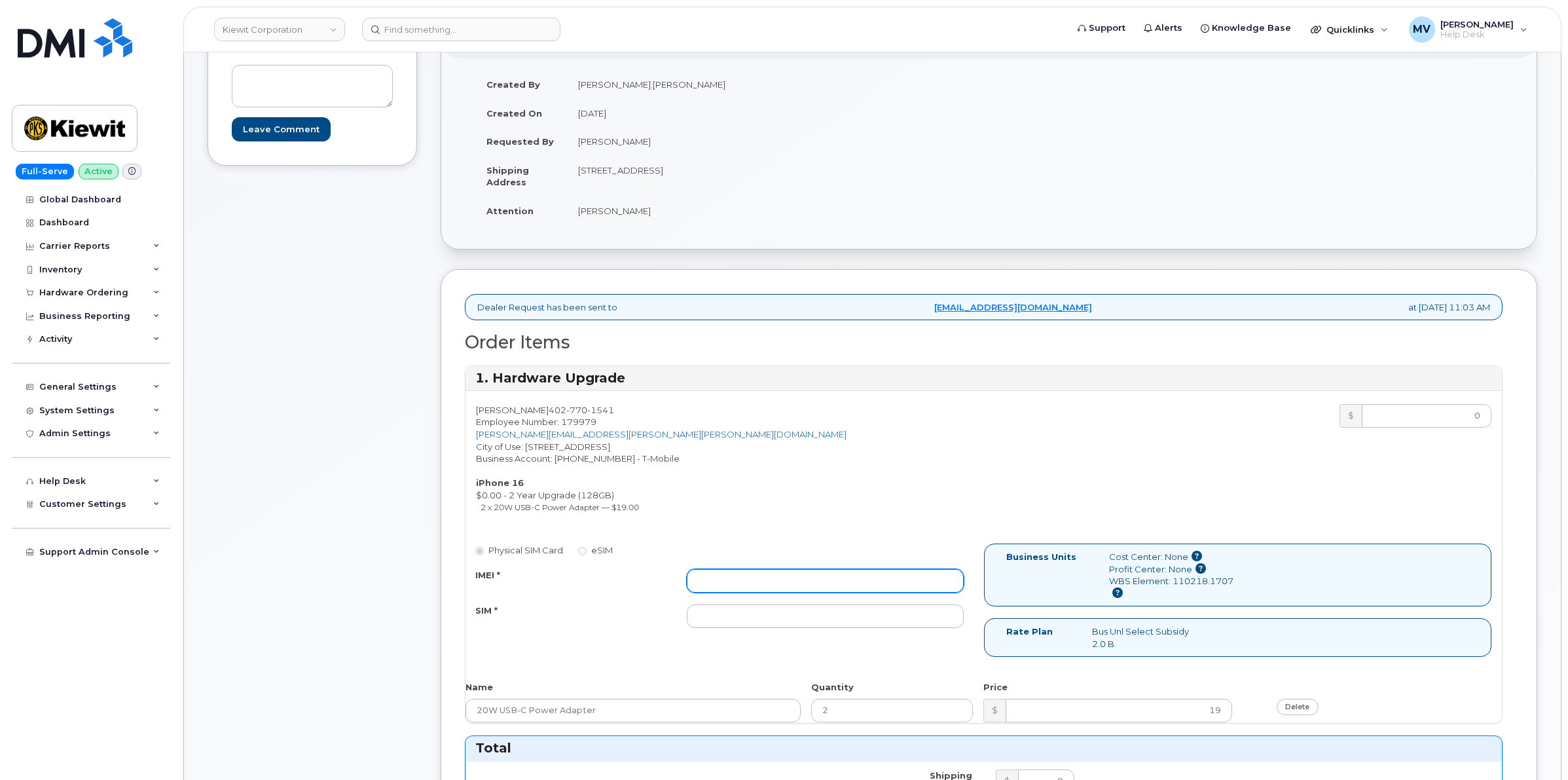
click at [829, 591] on input "IMEI *" at bounding box center [825, 581] width 276 height 23
paste input "356422164364602"
type input "356422164364602"
click at [770, 608] on input "SIM *" at bounding box center [825, 616] width 276 height 23
paste input "89049032007408885200215608763719"
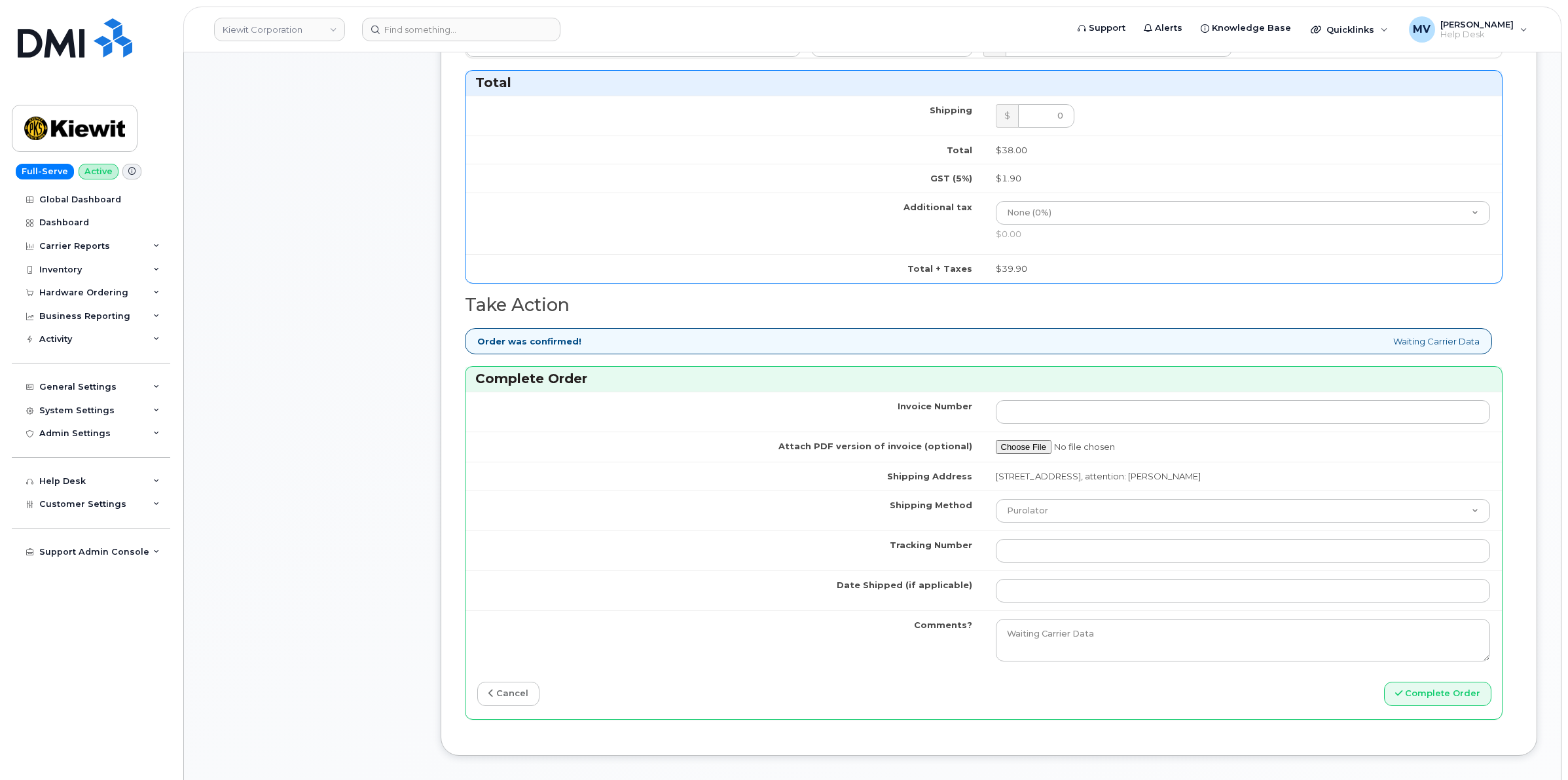
scroll to position [982, 0]
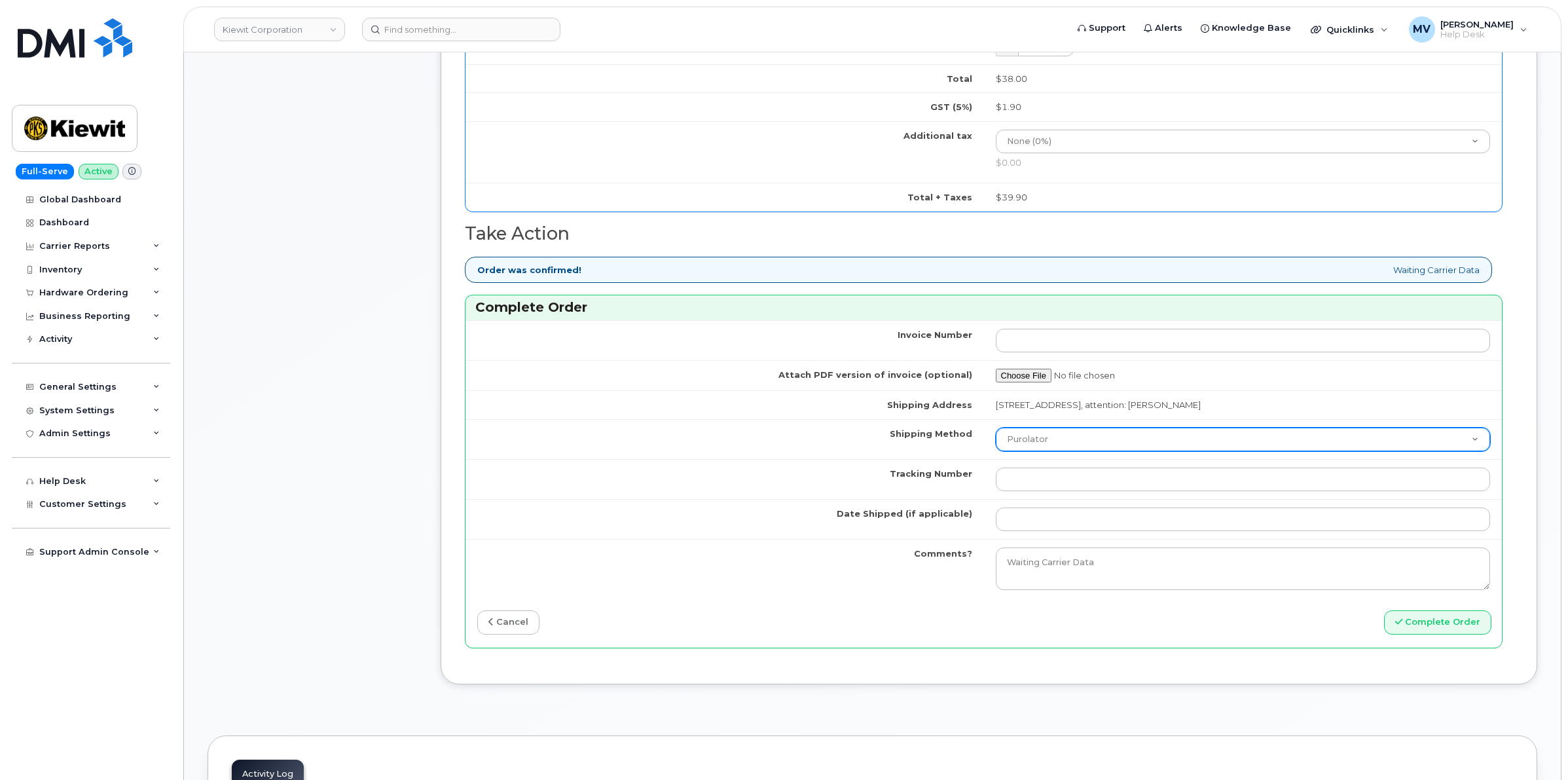
type input "89049032007408885200215608763719"
click at [1069, 441] on select "Purolator UPS FedEx Canada Post Courier Other Drop Off Pick Up" at bounding box center [1242, 439] width 495 height 23
select select "FedEx"
click at [995, 433] on select "Purolator UPS FedEx Canada Post Courier Other Drop Off Pick Up" at bounding box center [1242, 439] width 495 height 23
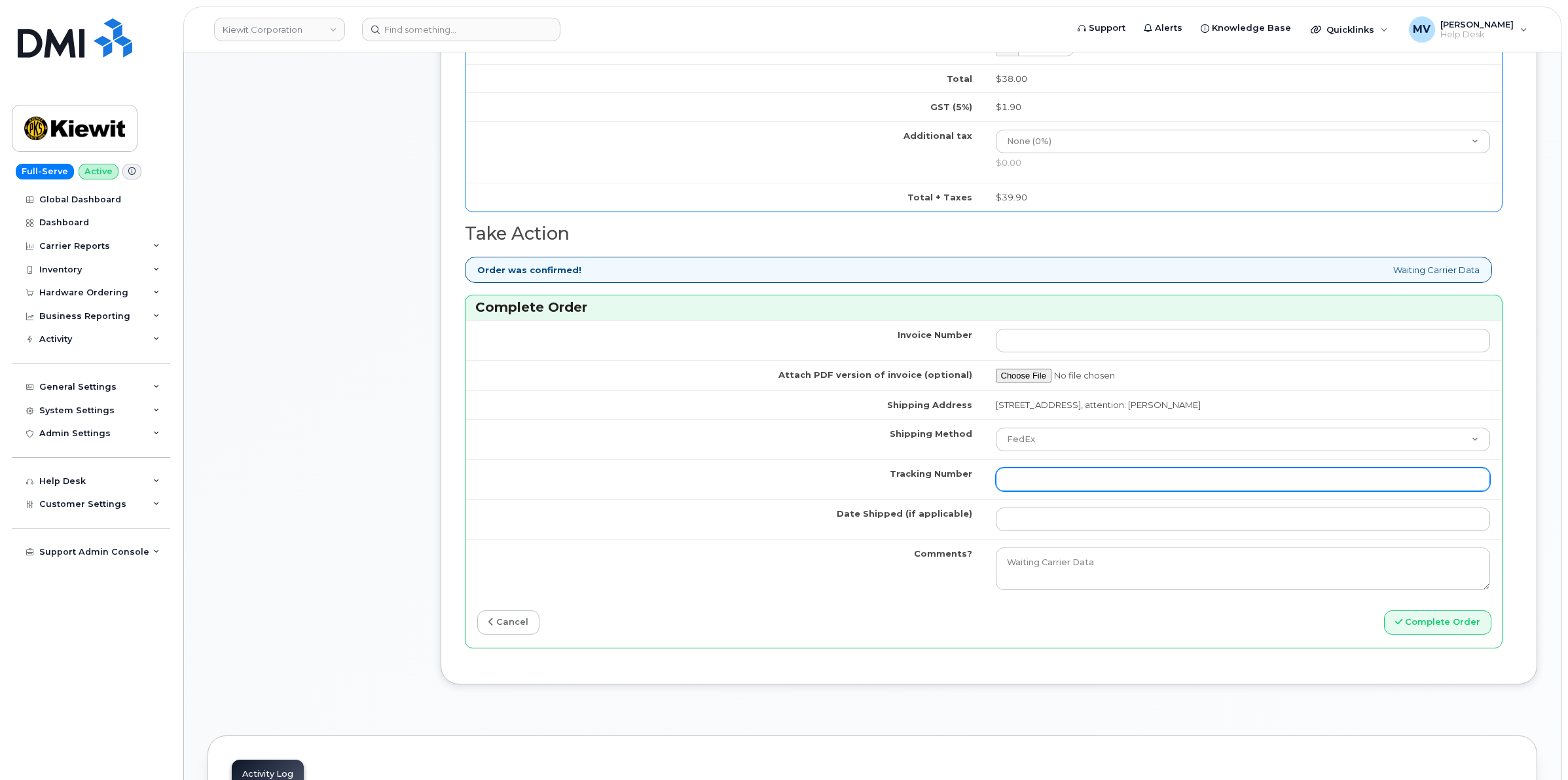
click at [1040, 490] on input "Tracking Number" at bounding box center [1242, 479] width 495 height 23
paste input "454266942906"
type input "454266942906"
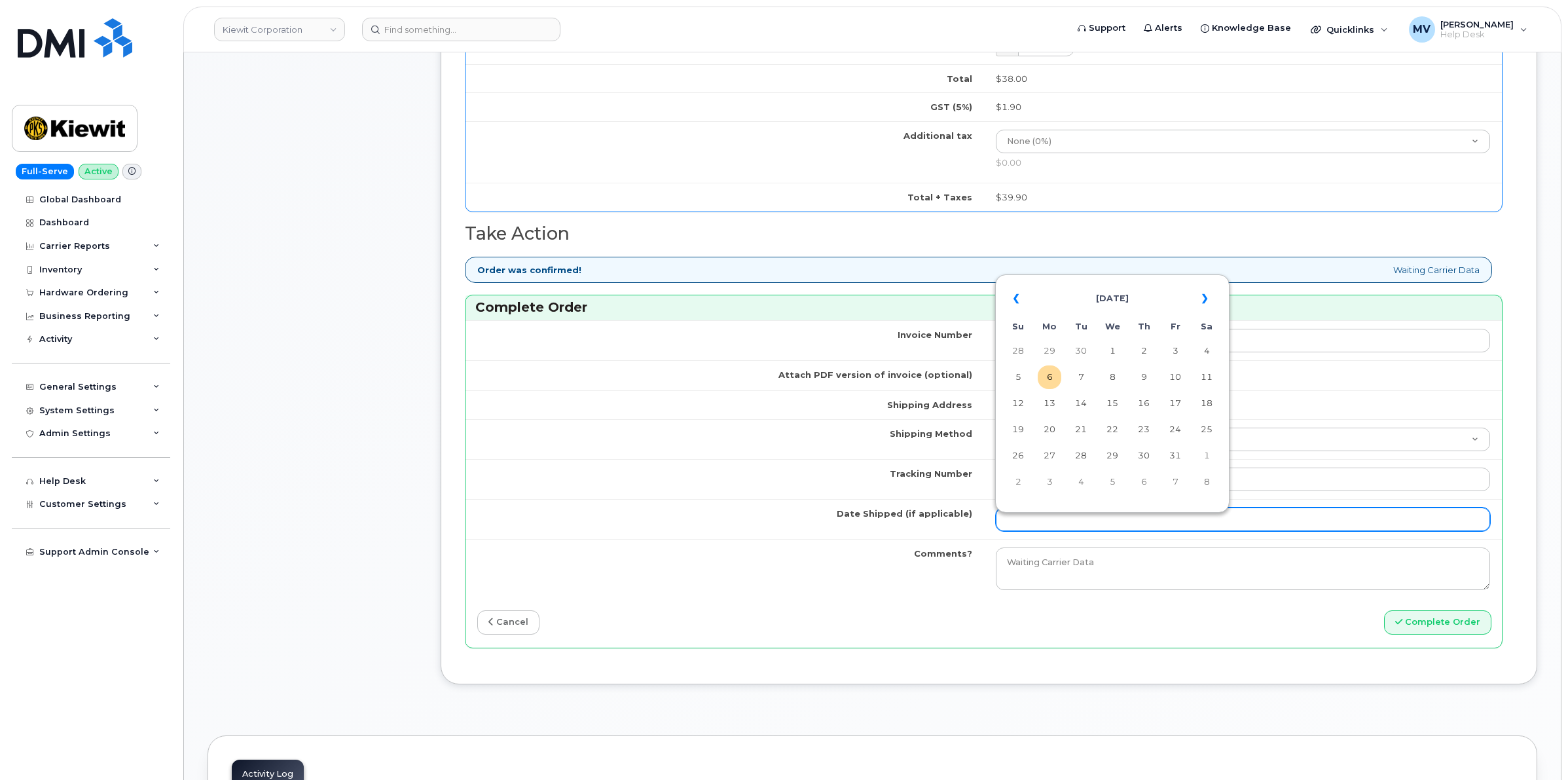
click at [1041, 521] on input "Date Shipped (if applicable)" at bounding box center [1242, 519] width 495 height 23
click at [1057, 359] on td "29" at bounding box center [1049, 351] width 23 height 23
type input "2025-09-29"
drag, startPoint x: 1056, startPoint y: 534, endPoint x: 805, endPoint y: 579, distance: 255.0
click at [832, 575] on tbody "Invoice Number Attach PDF version of invoice (optional) Shipping Address 2200 C…" at bounding box center [984, 459] width 1036 height 278
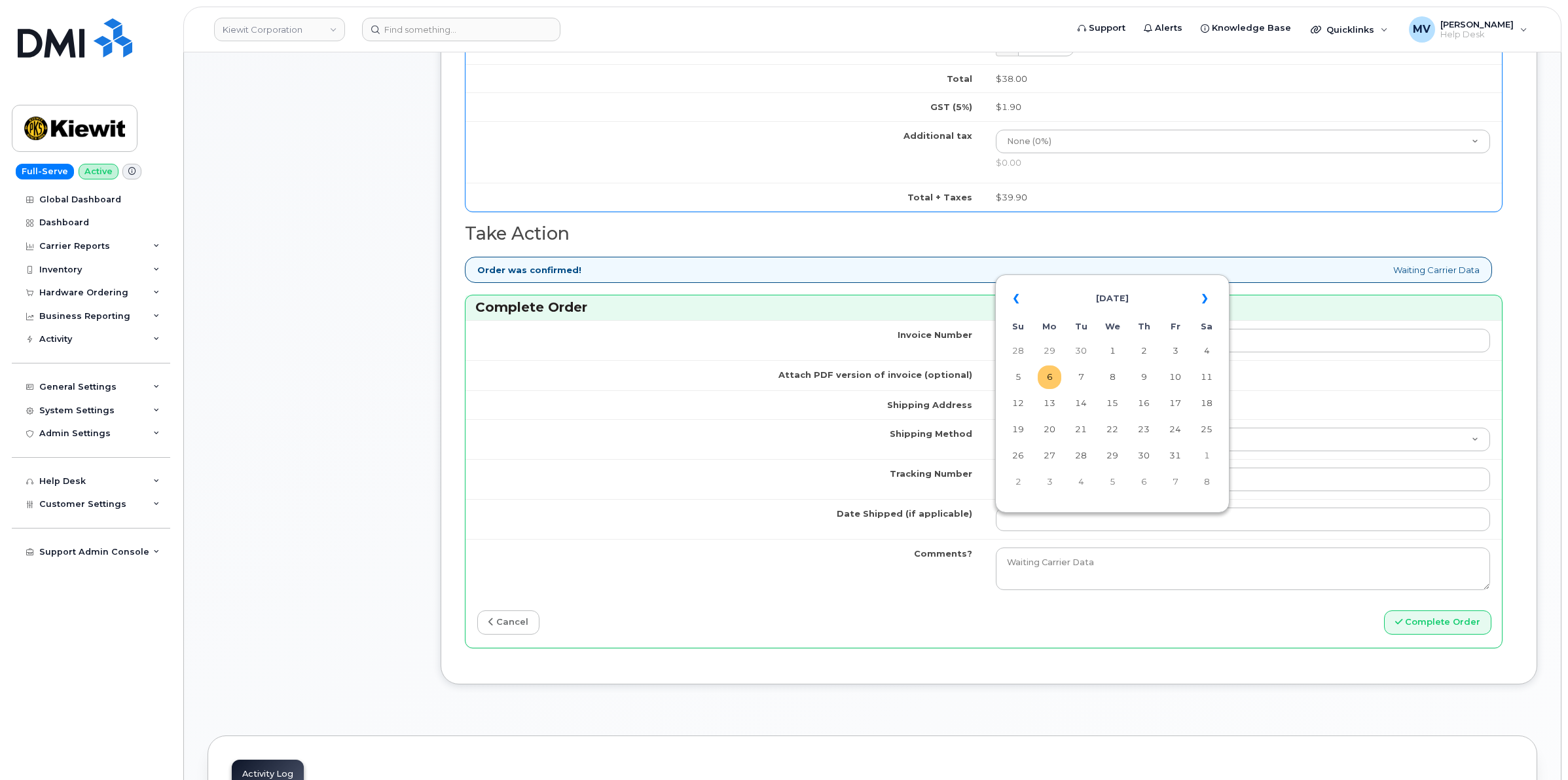
click at [1054, 385] on td "6" at bounding box center [1049, 377] width 23 height 23
type input "[DATE]"
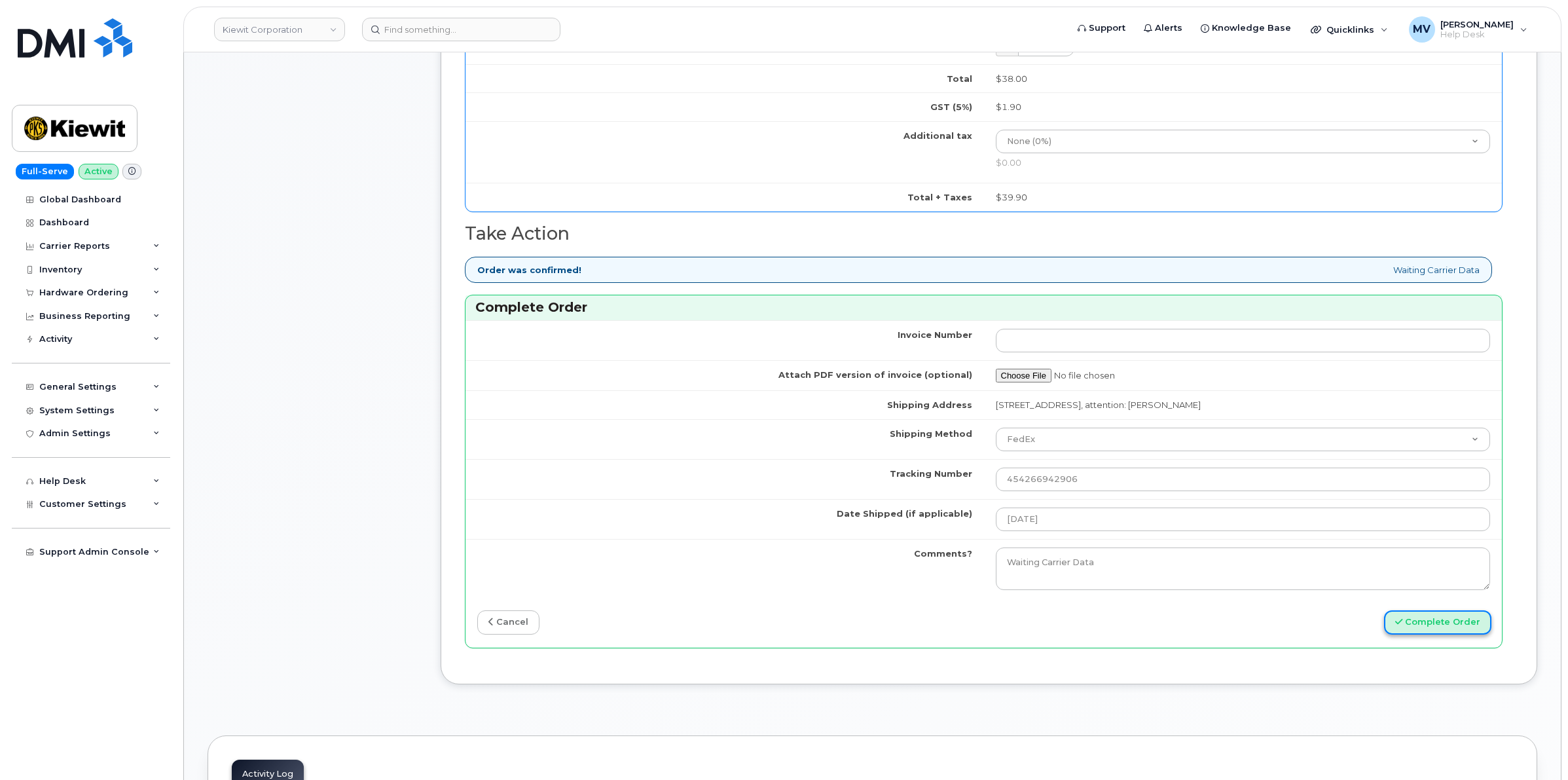
click at [1436, 633] on button "Complete Order" at bounding box center [1438, 622] width 108 height 24
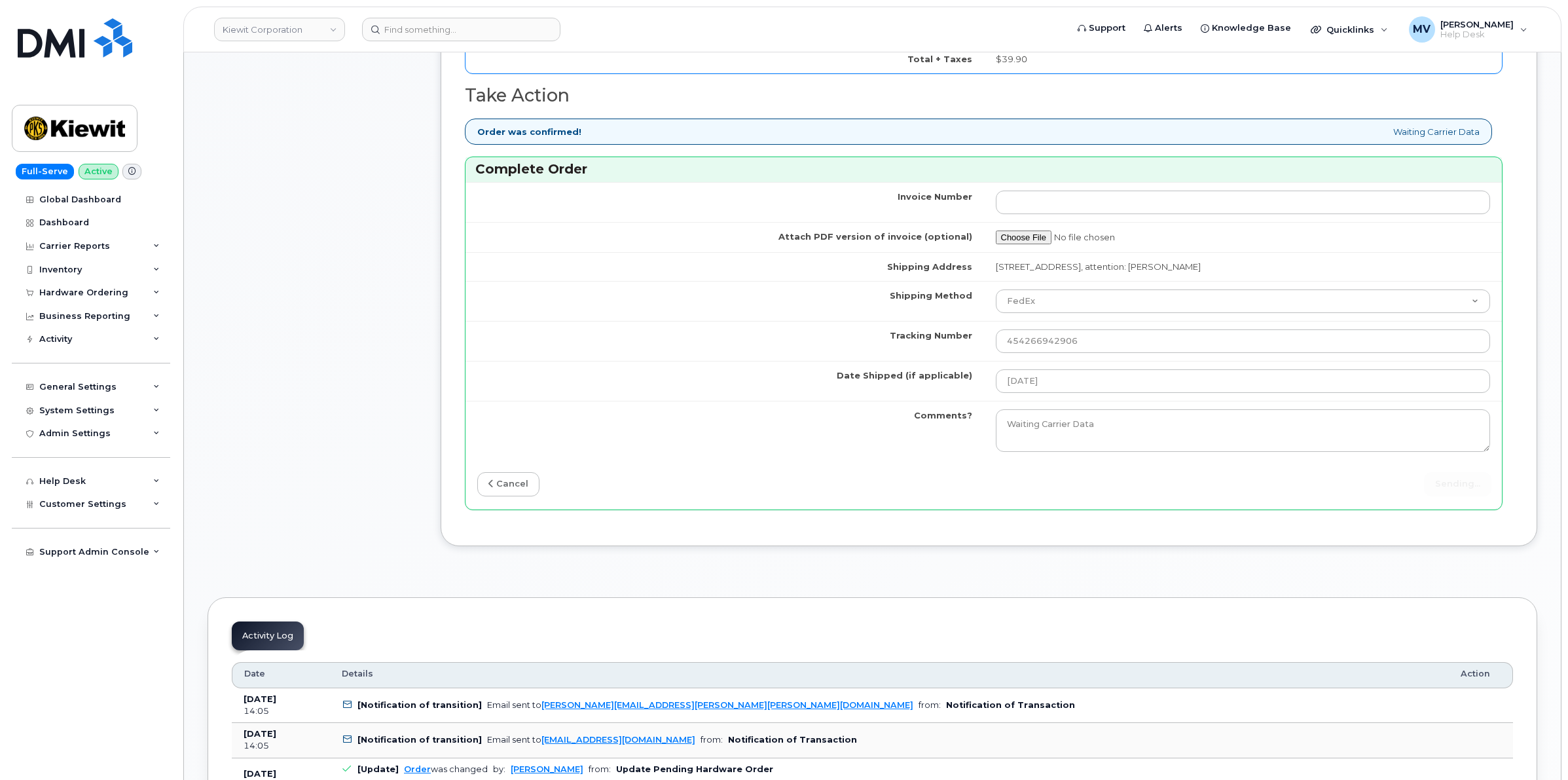
scroll to position [1146, 0]
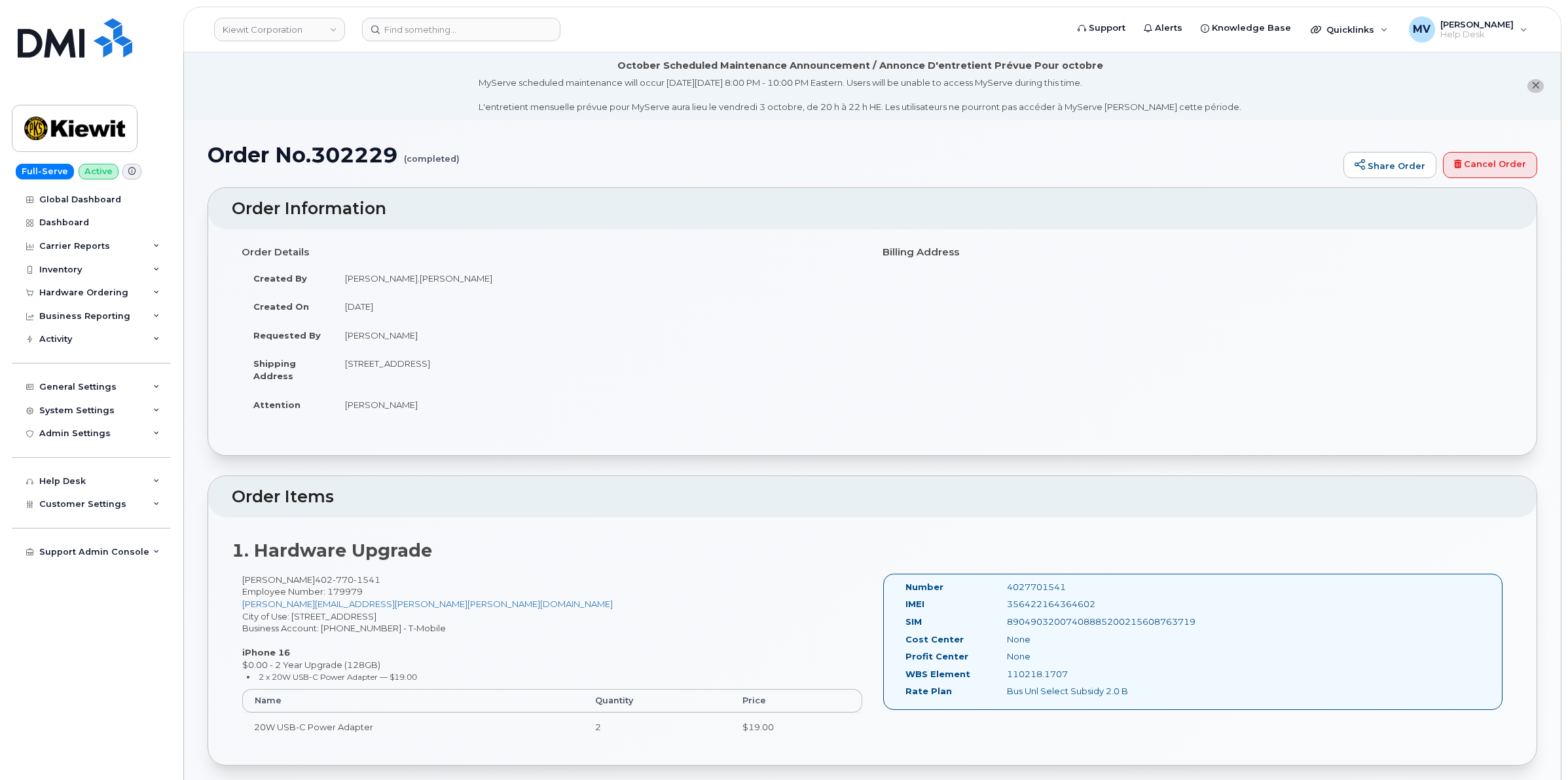
drag, startPoint x: 549, startPoint y: 0, endPoint x: 187, endPoint y: 260, distance: 445.7
click at [326, 99] on li "October Scheduled Maintenance Announcement / Annonce D'entretient Prévue Pour o…" at bounding box center [872, 86] width 1377 height 68
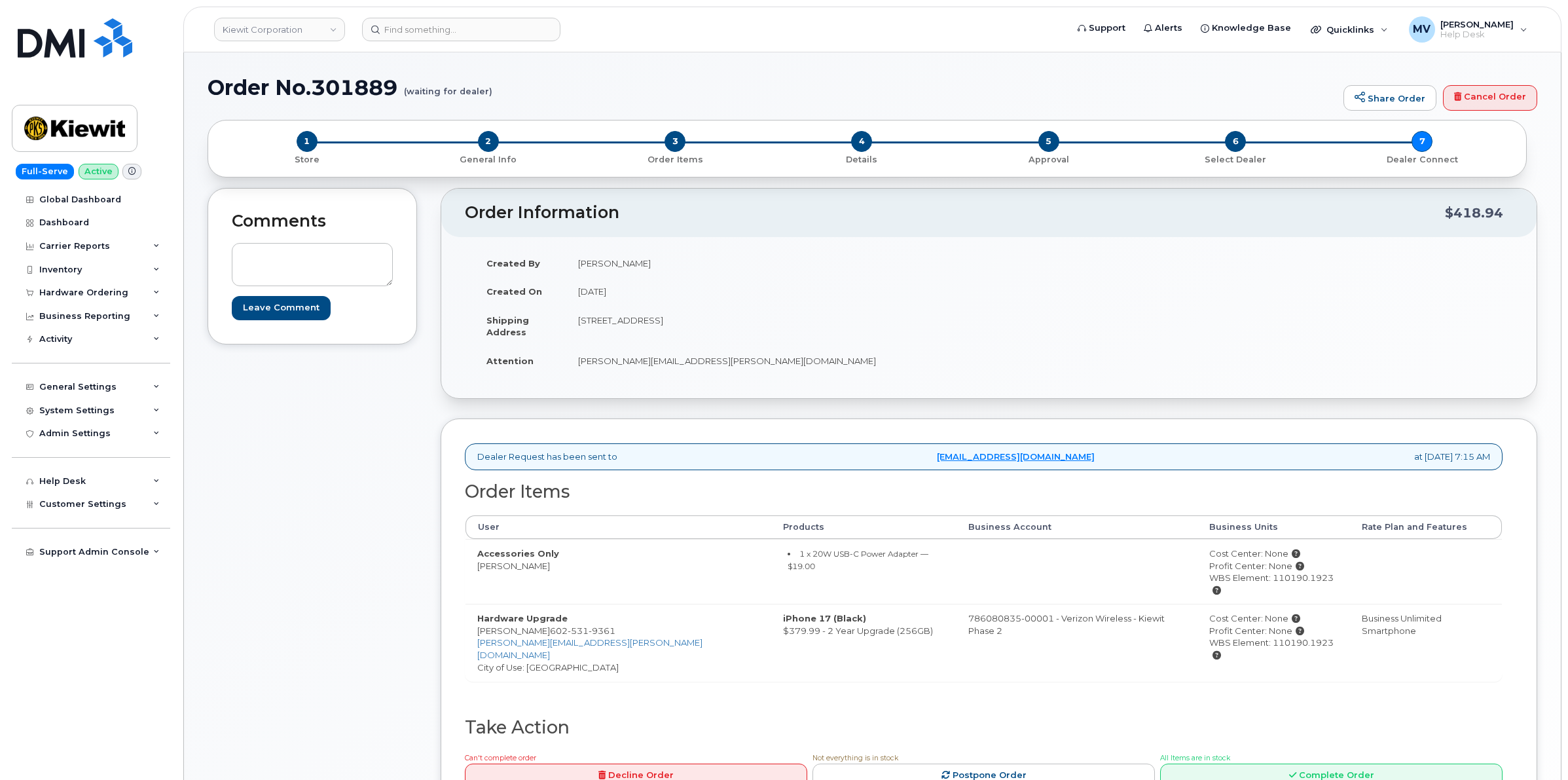
scroll to position [313, 0]
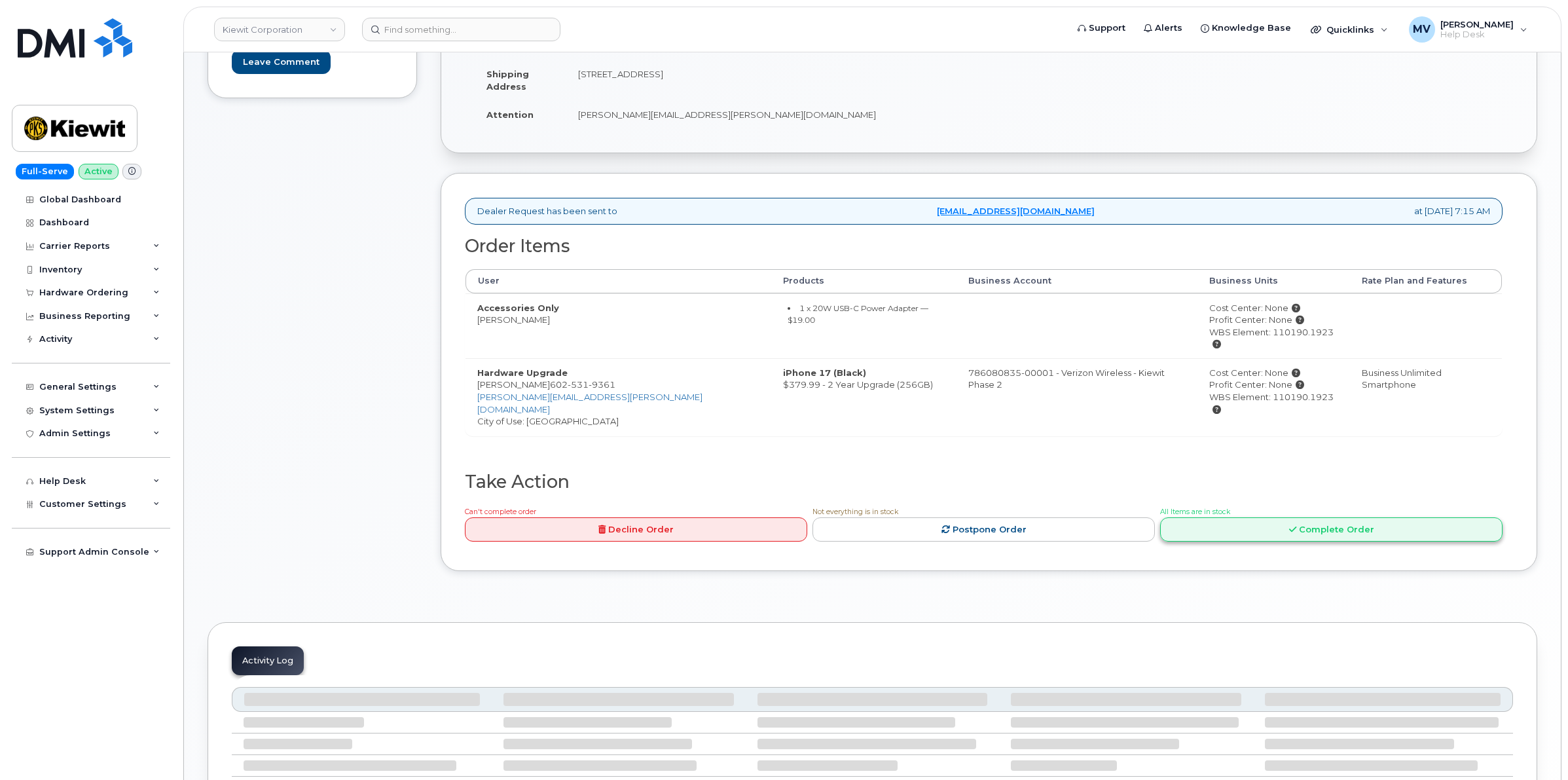
click at [1271, 518] on link "Complete Order" at bounding box center [1331, 529] width 342 height 24
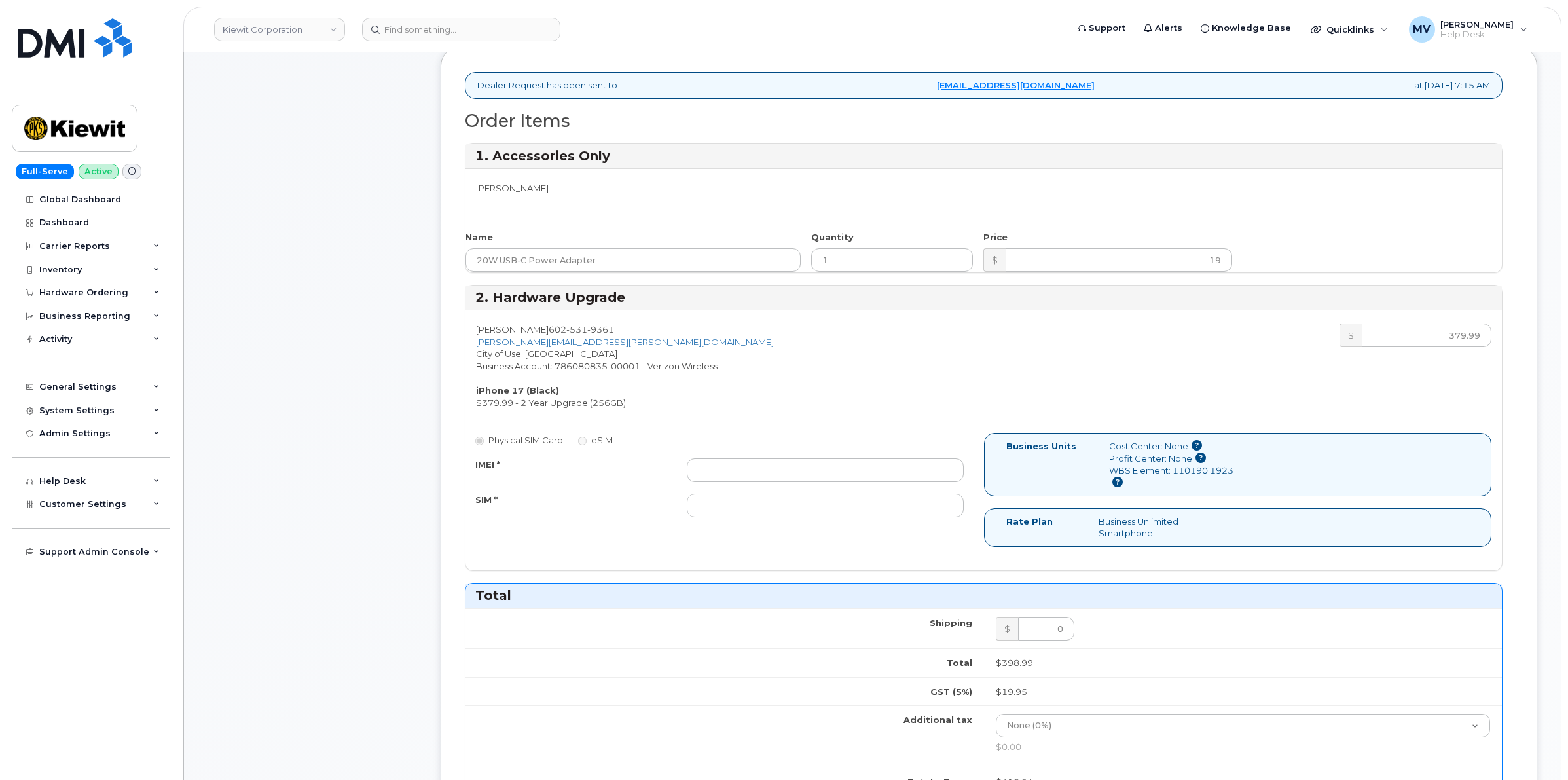
scroll to position [477, 0]
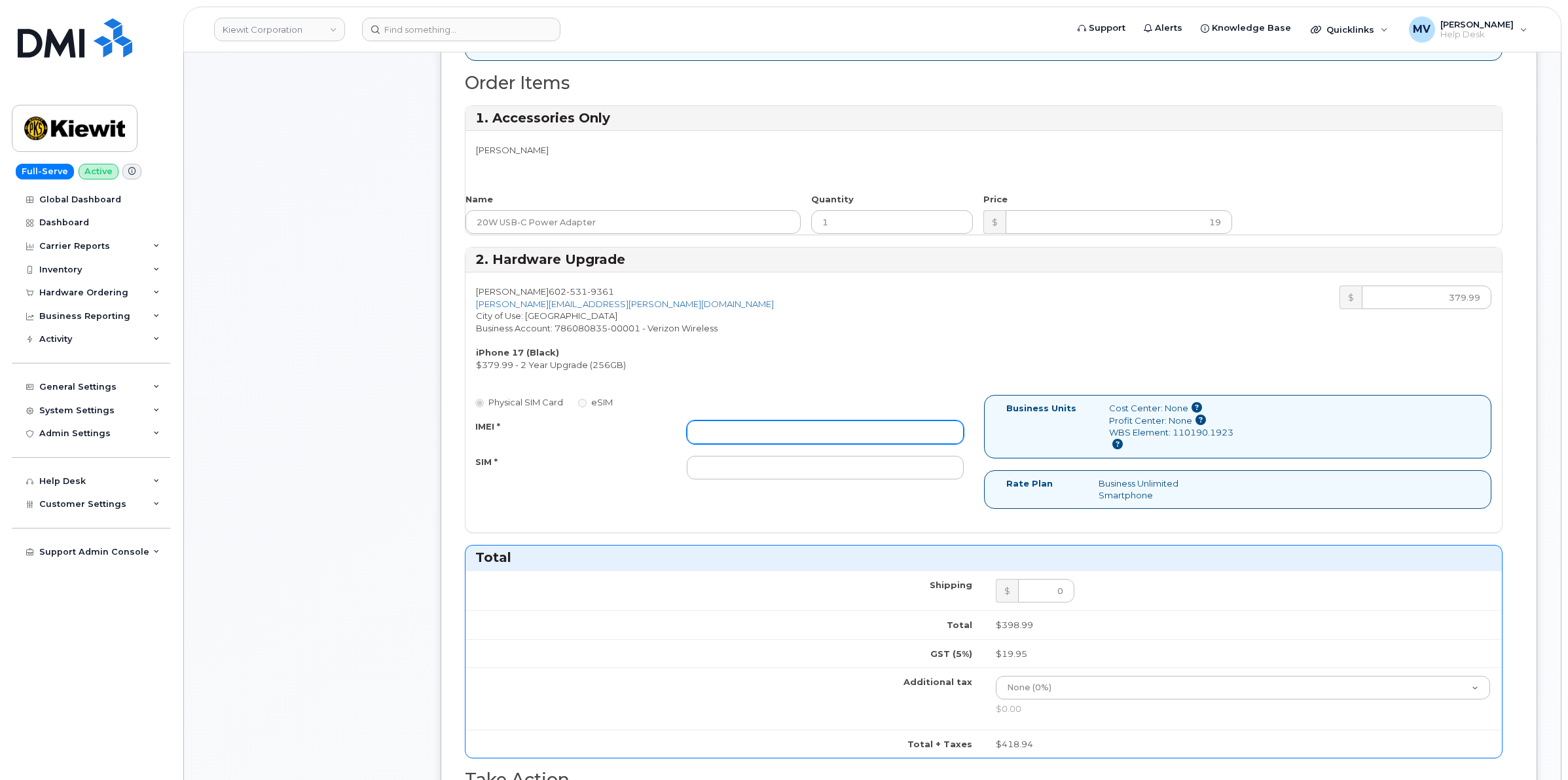
click at [820, 426] on input "IMEI *" at bounding box center [825, 432] width 276 height 23
paste input "359334851386201"
type input "359334851386201"
click at [777, 470] on input "SIM *" at bounding box center [825, 467] width 276 height 23
paste input "89049032020008885500230466642741"
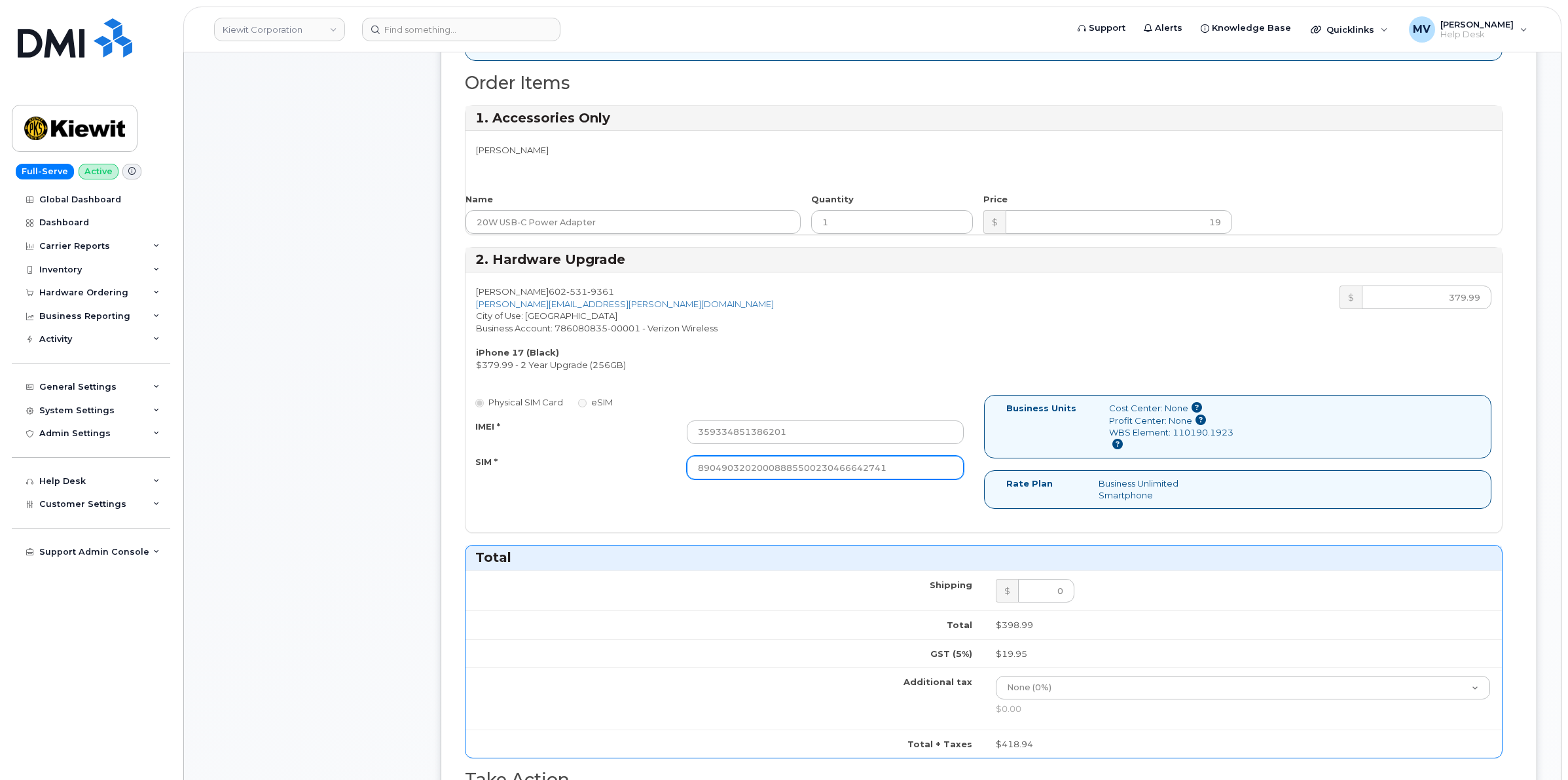
type input "89049032020008885500230466642741"
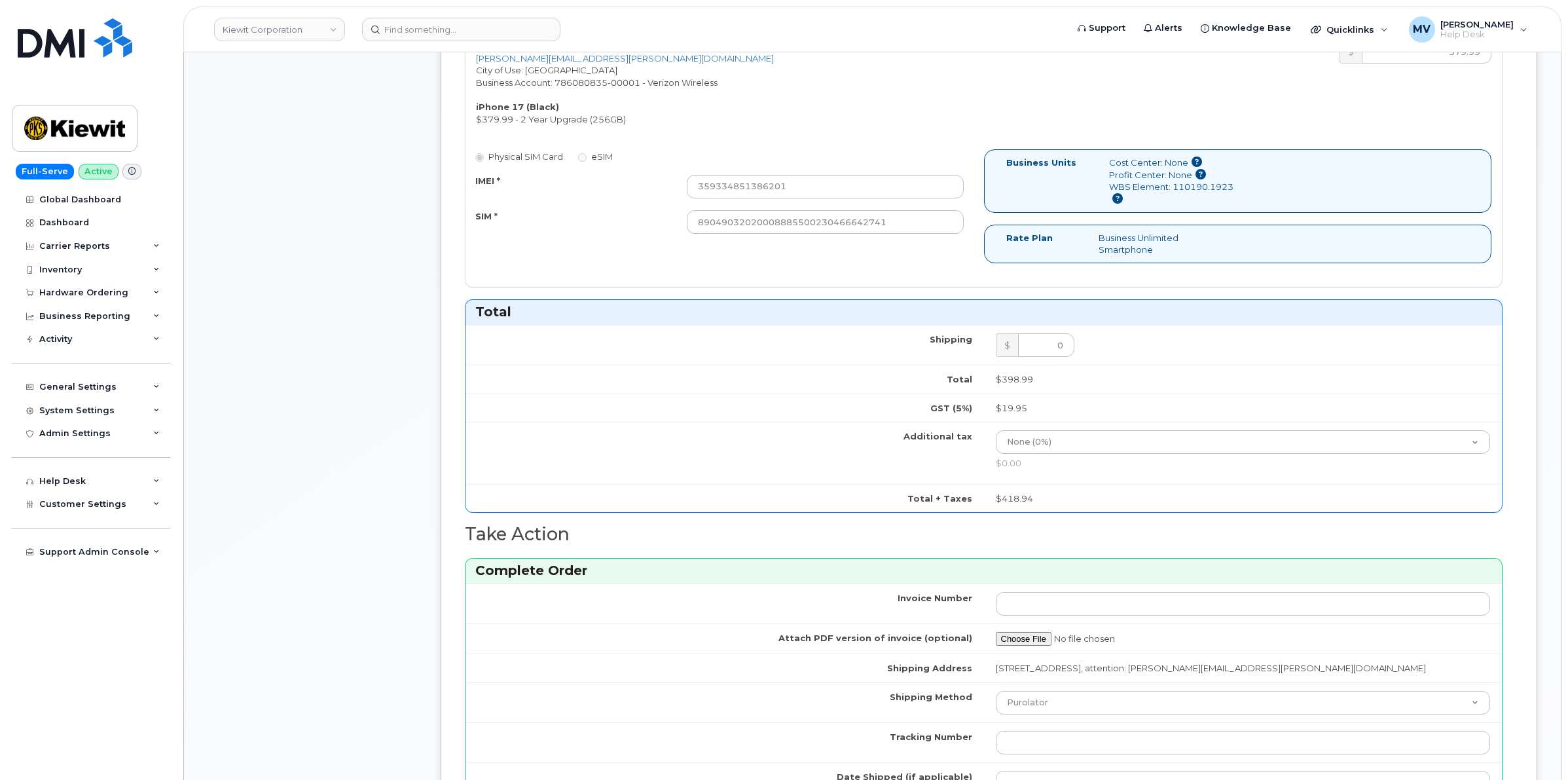
scroll to position [1050, 0]
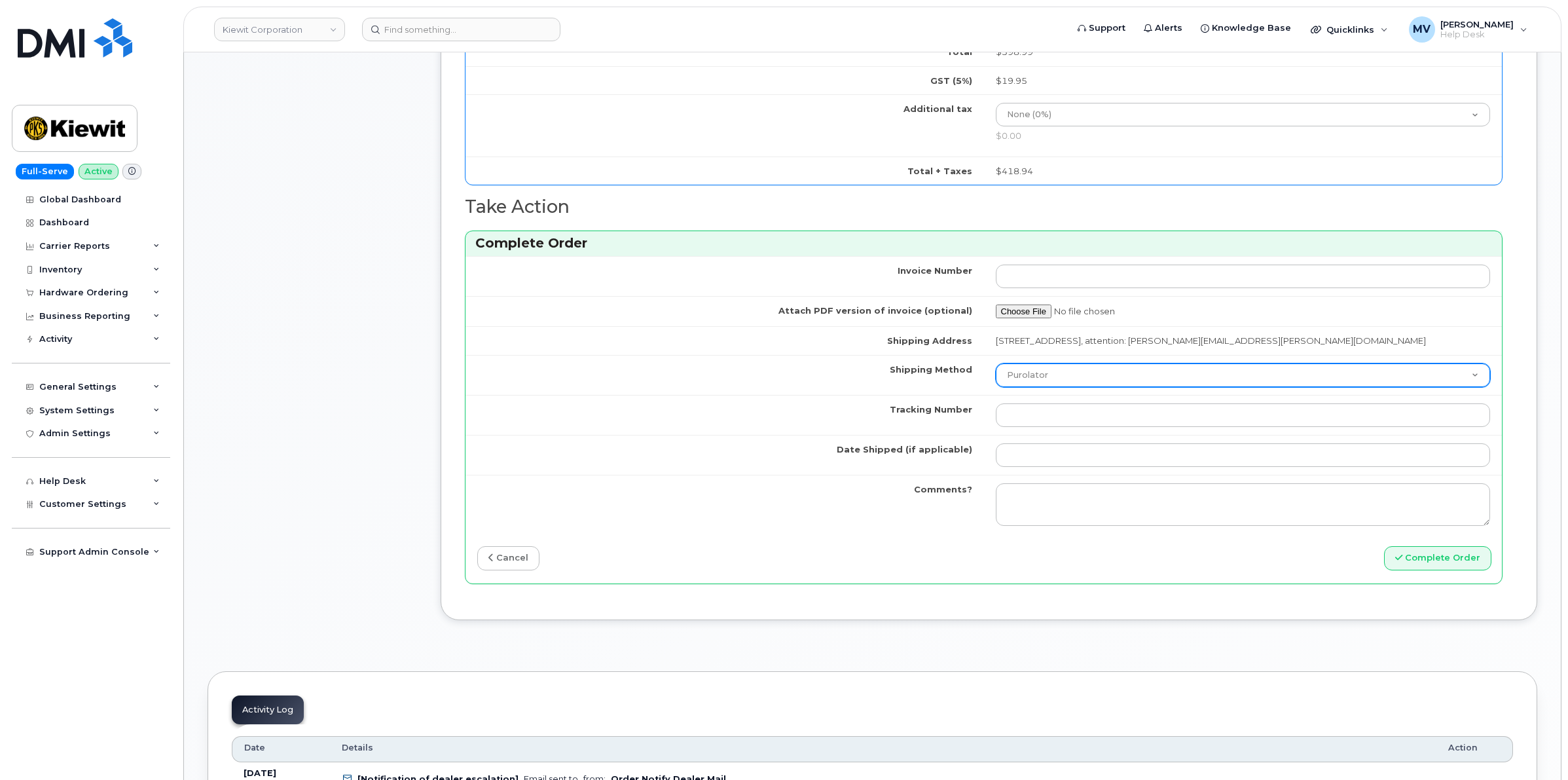
click at [1128, 371] on select "Purolator UPS FedEx Canada Post Courier Other Drop Off Pick Up" at bounding box center [1242, 375] width 495 height 23
select select "FedEx"
click at [995, 367] on select "Purolator UPS FedEx Canada Post Courier Other Drop Off Pick Up" at bounding box center [1242, 375] width 495 height 23
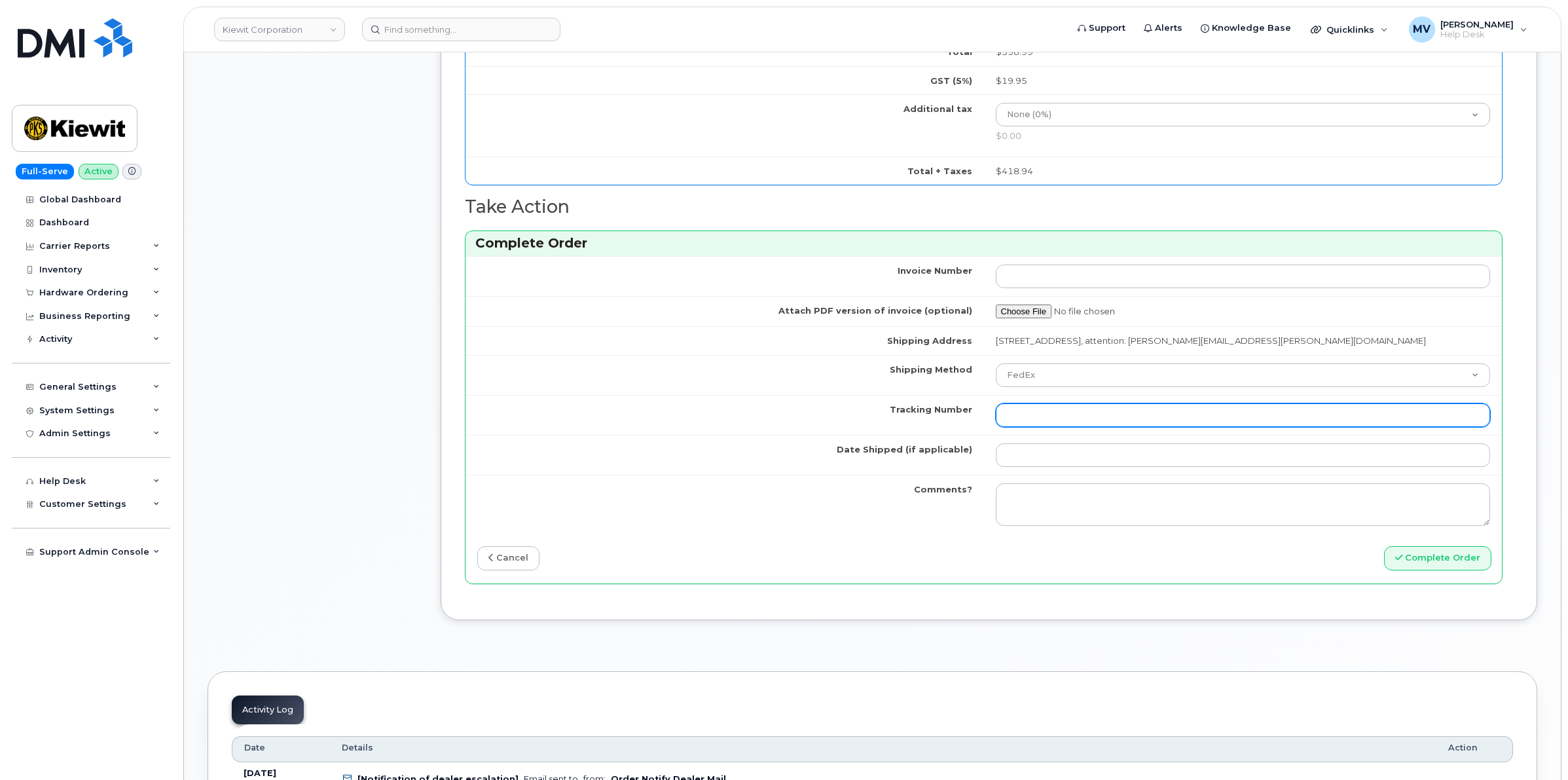
click at [1195, 427] on input "Tracking Number" at bounding box center [1242, 415] width 495 height 23
paste input "454266942928"
type input "454266942928"
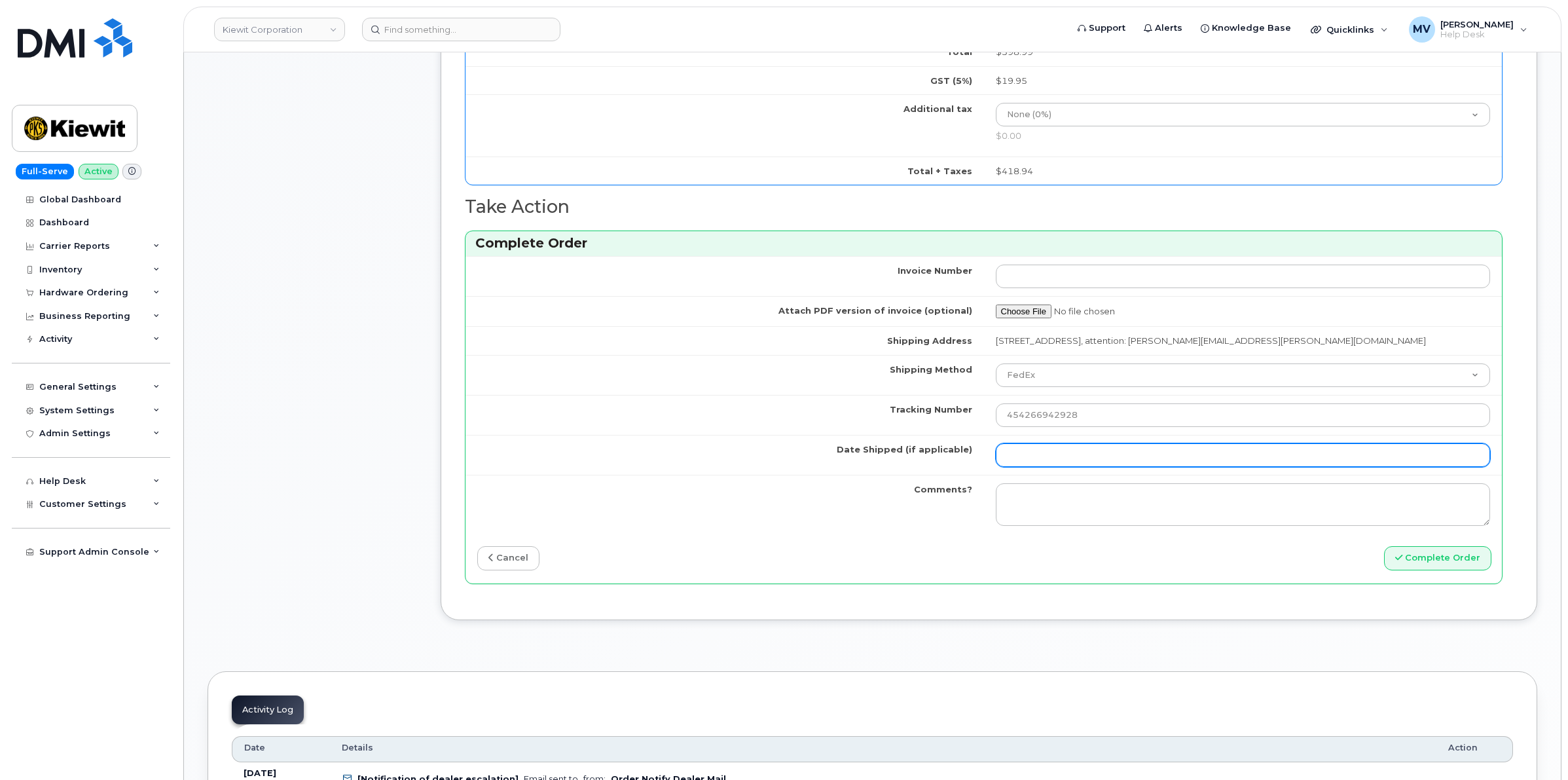
click at [1048, 456] on input "Date Shipped (if applicable)" at bounding box center [1242, 455] width 495 height 23
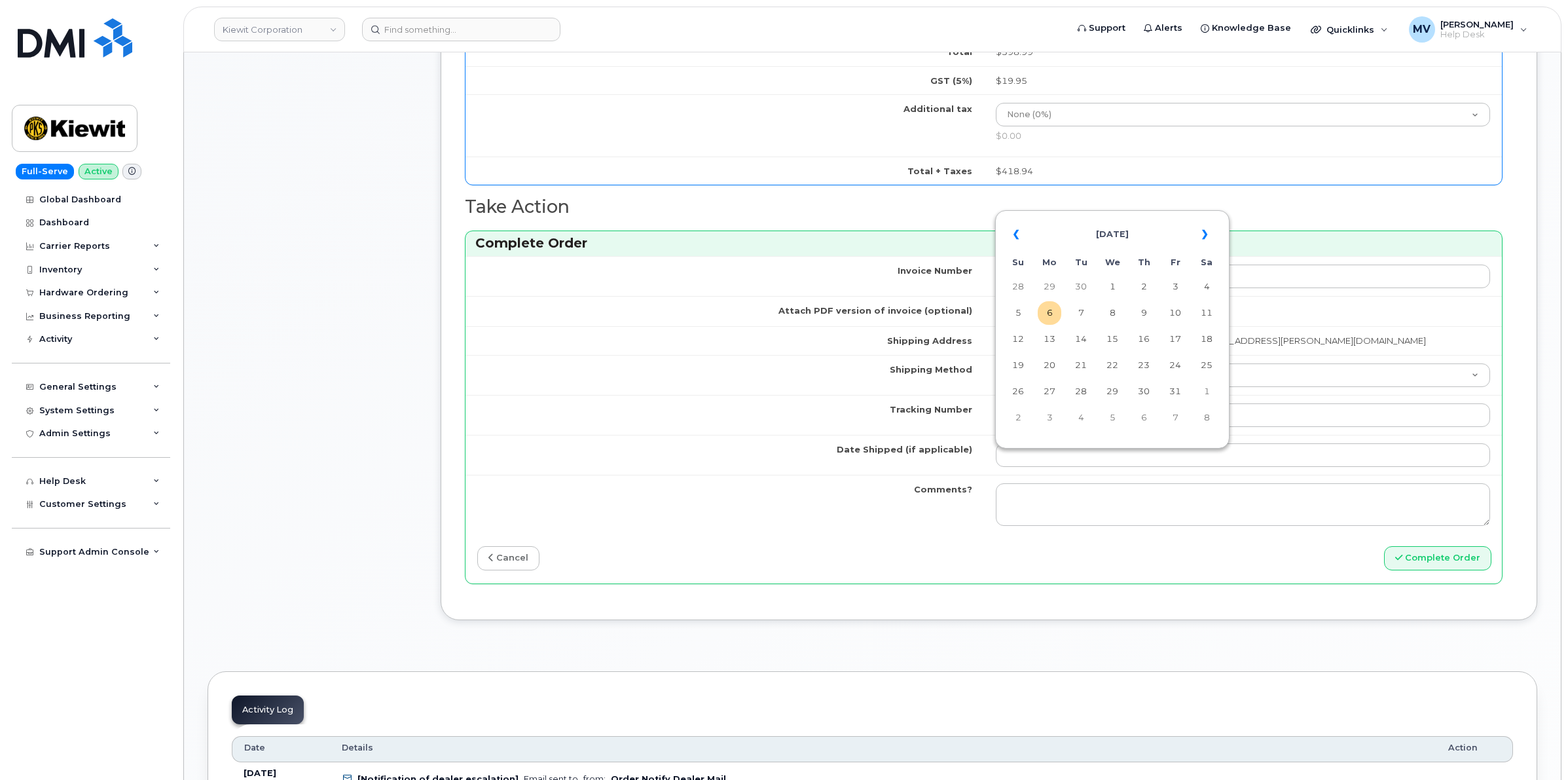
click at [1046, 318] on td "6" at bounding box center [1049, 313] width 23 height 23
type input "[DATE]"
click at [1458, 565] on button "Complete Order" at bounding box center [1438, 558] width 108 height 24
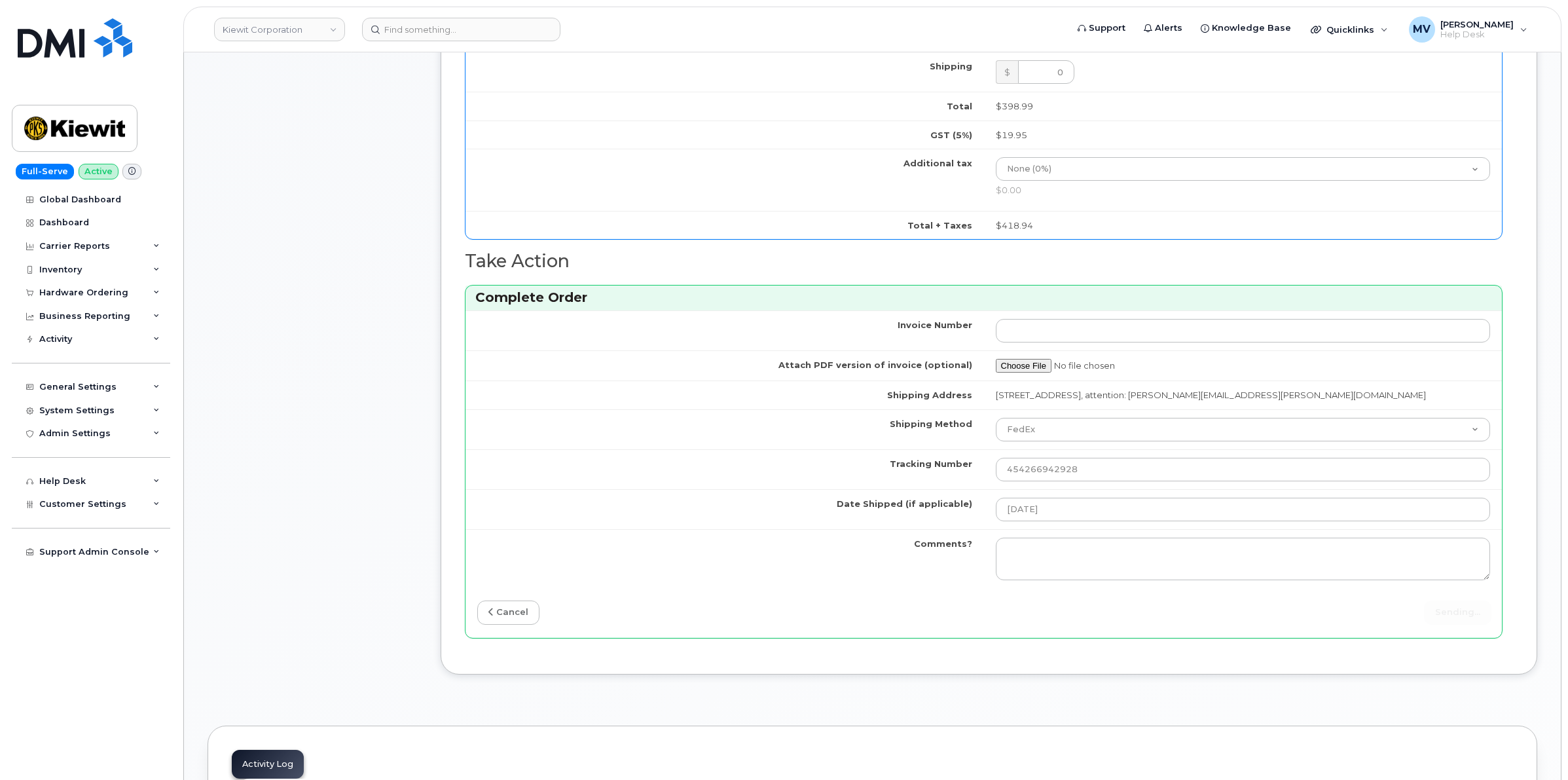
scroll to position [968, 0]
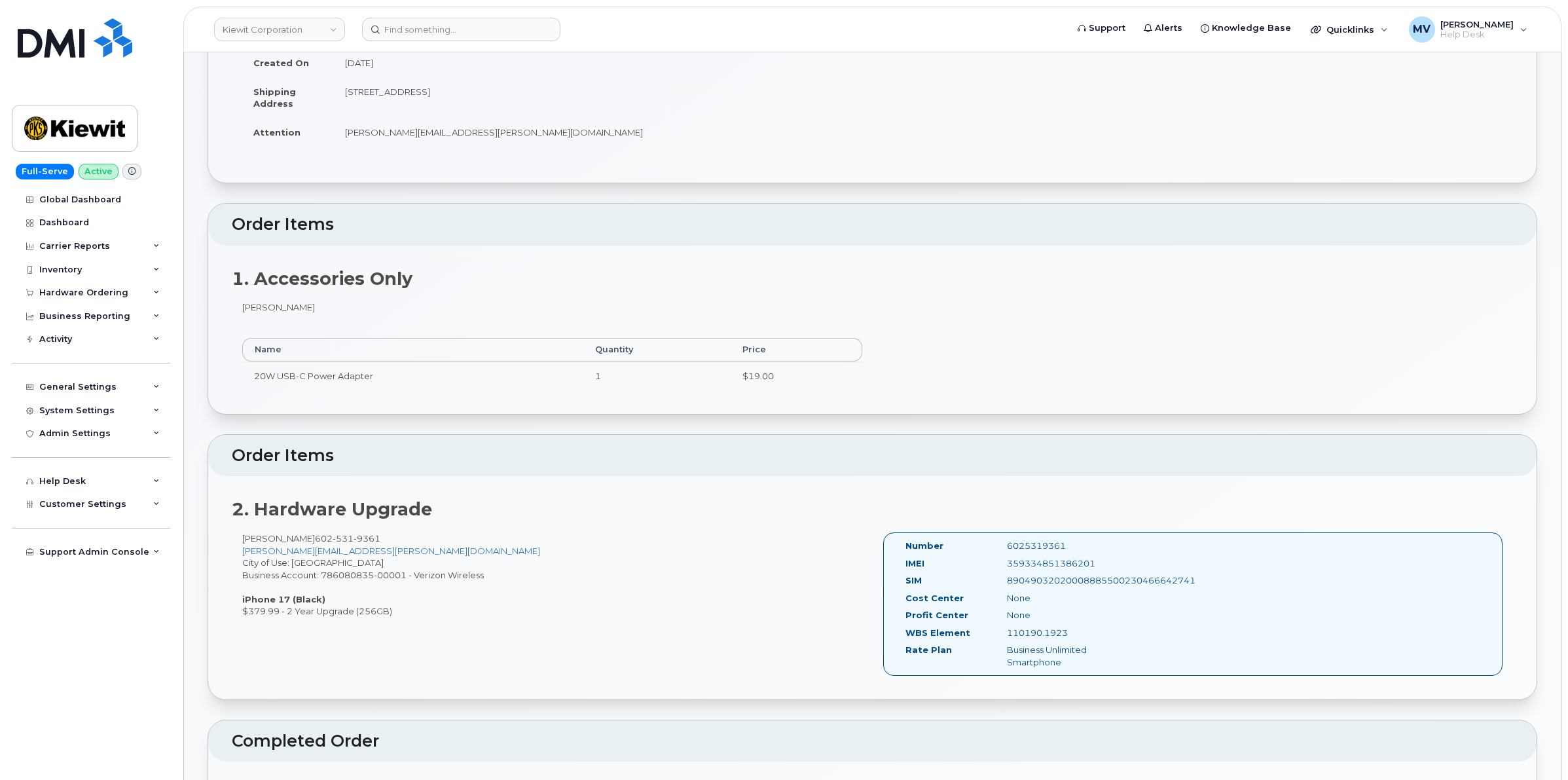
scroll to position [246, 0]
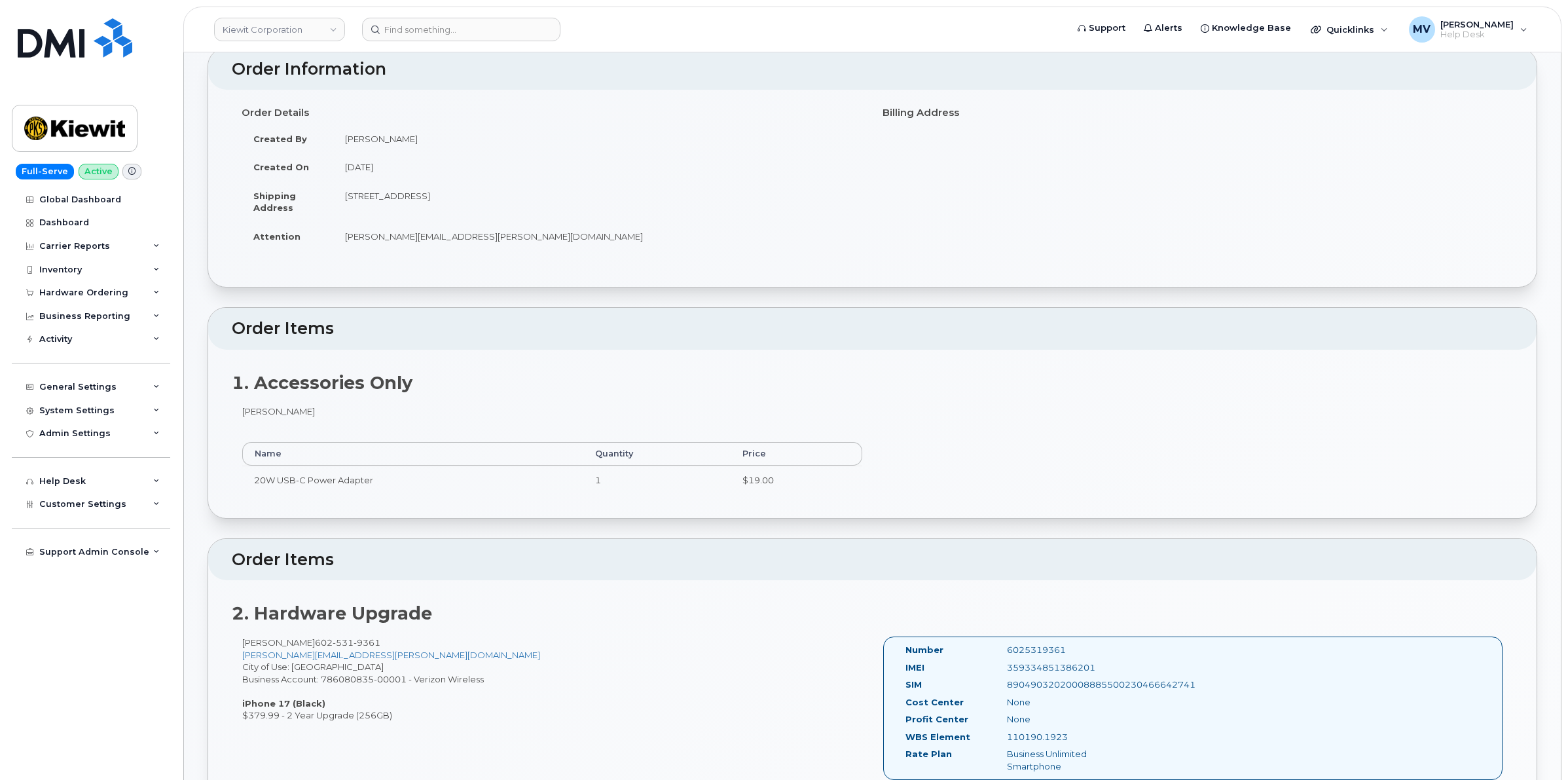
scroll to position [0, 0]
